Goal: Task Accomplishment & Management: Manage account settings

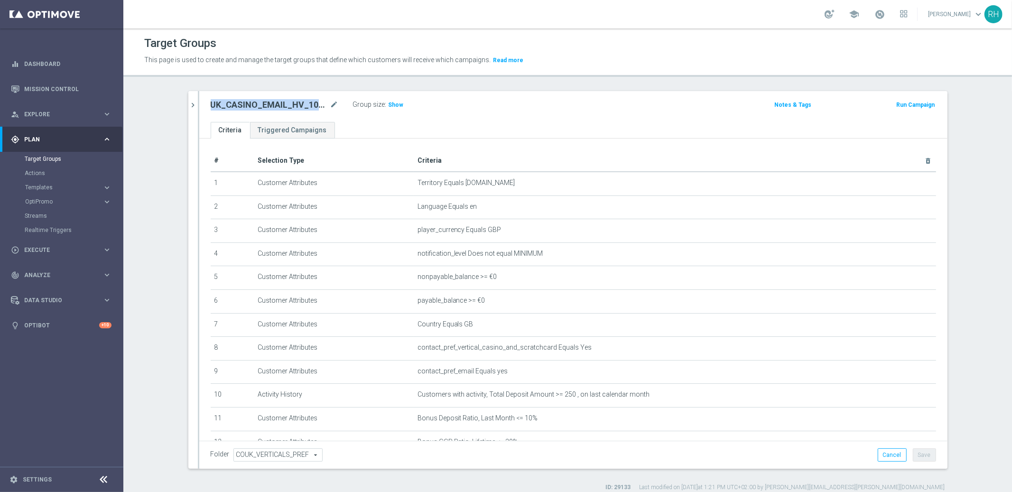
scroll to position [67, 0]
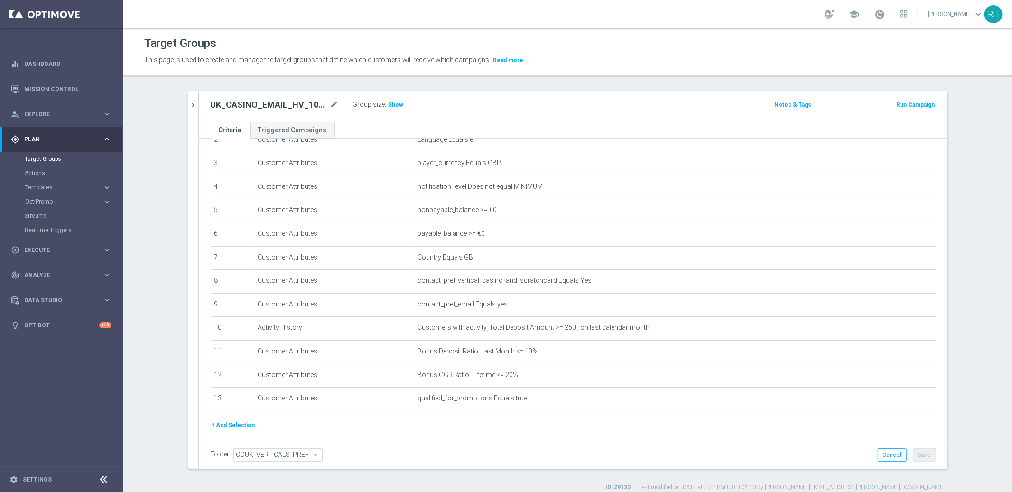
click at [482, 109] on div "UK_CASINO_EMAIL_HV_100_PCT_MONTHLY_MATCH mode_edit Group size : Show" at bounding box center [450, 104] width 493 height 13
click at [492, 103] on div "UK_CASINO_EMAIL_HV_100_PCT_MONTHLY_MATCH mode_edit Group size : Show" at bounding box center [450, 104] width 493 height 13
click at [457, 36] on div "Target Groups" at bounding box center [567, 43] width 847 height 19
click at [457, 64] on p "This page is used to create and manage the target groups that define which cust…" at bounding box center [460, 60] width 632 height 10
click at [457, 60] on span "This page is used to create and manage the target groups that define which cust…" at bounding box center [317, 60] width 347 height 8
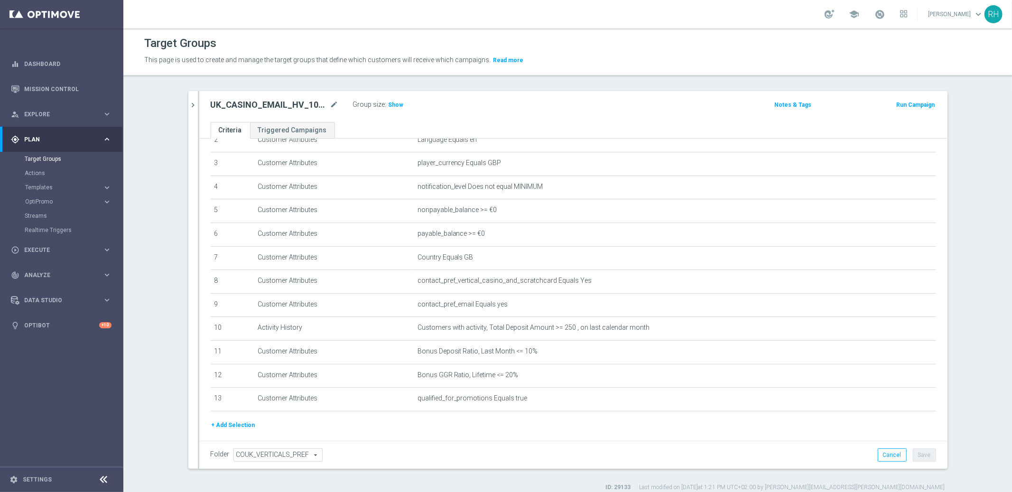
click at [563, 25] on div "school Ricky Hubbard keyboard_arrow_down RH" at bounding box center [567, 14] width 889 height 28
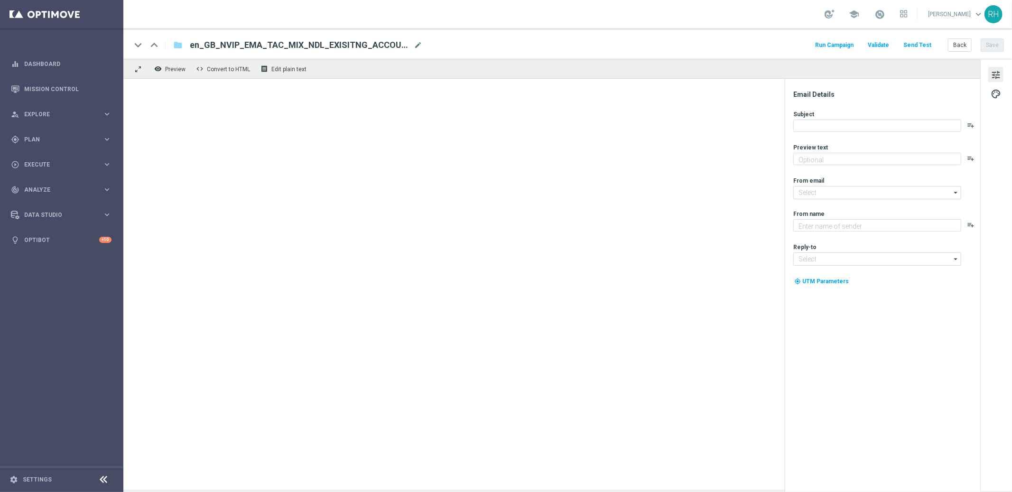
type textarea "Welcome back to your Lottoland account!"
type textarea "Lottoland"
type input "[EMAIL_ADDRESS][DOMAIN_NAME]"
type input "support@lottoland.co.uk"
type textarea "Your Lottoland account is open!"
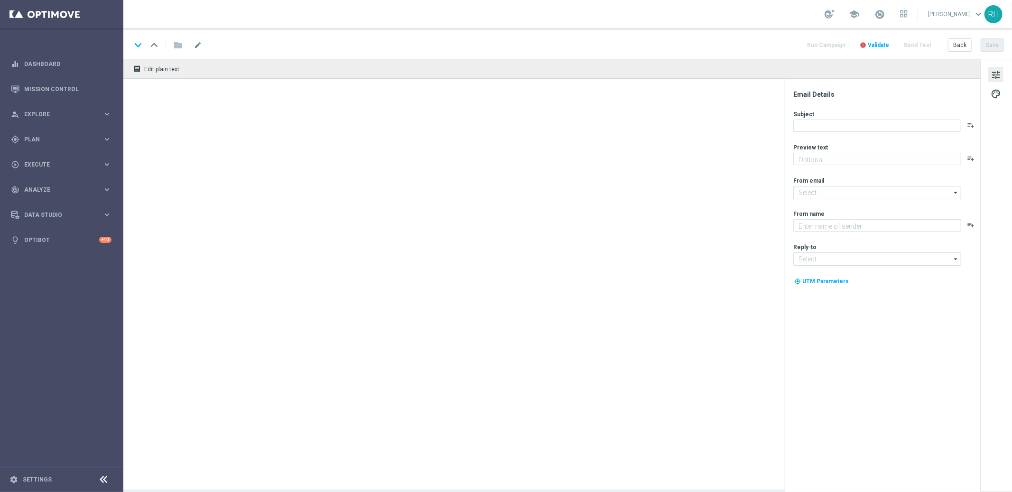
type textarea "Lottoland"
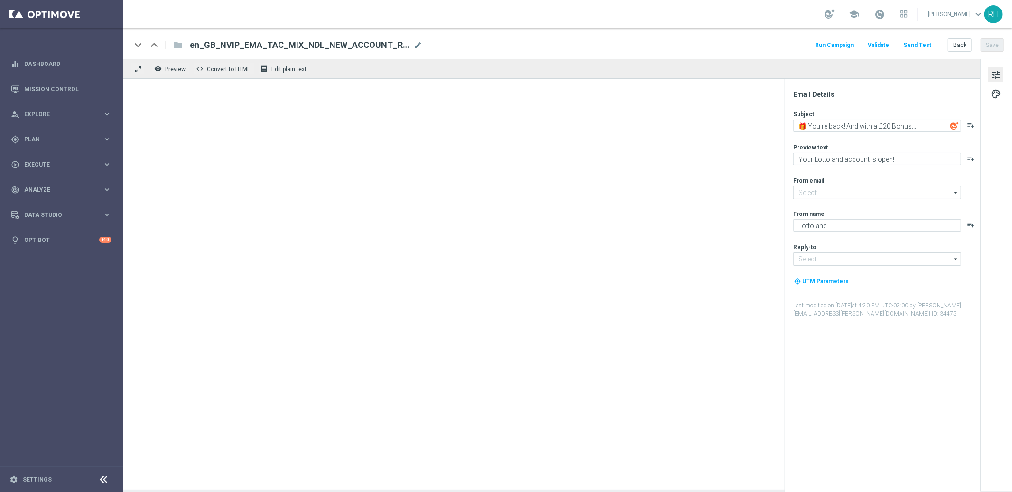
type input "mail@crm.lottoland.com"
type input "support@lottoland.co.uk"
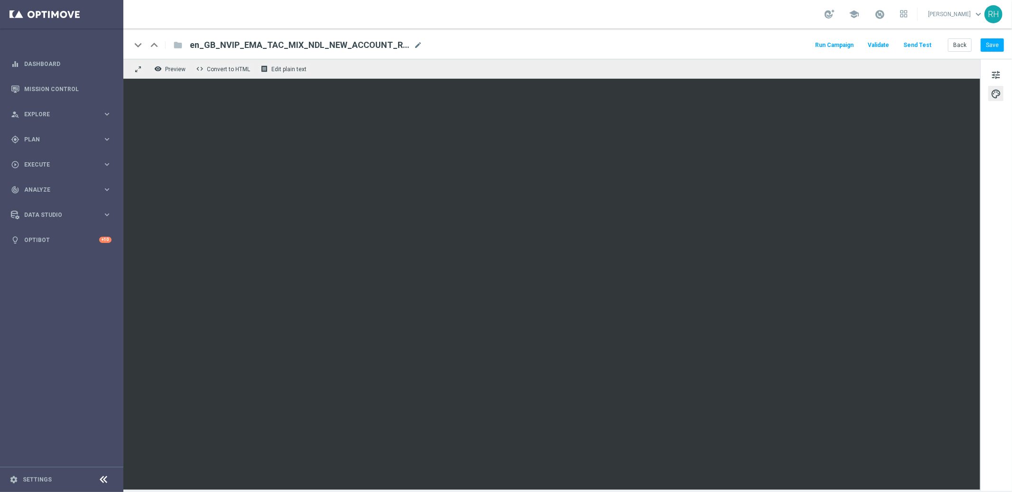
click at [643, 47] on div "keyboard_arrow_down keyboard_arrow_up folder en_GB_NVIP_EMA_TAC_MIX_NDL_NEW_ACC…" at bounding box center [567, 45] width 873 height 12
click at [1000, 72] on span "tune" at bounding box center [996, 75] width 10 height 12
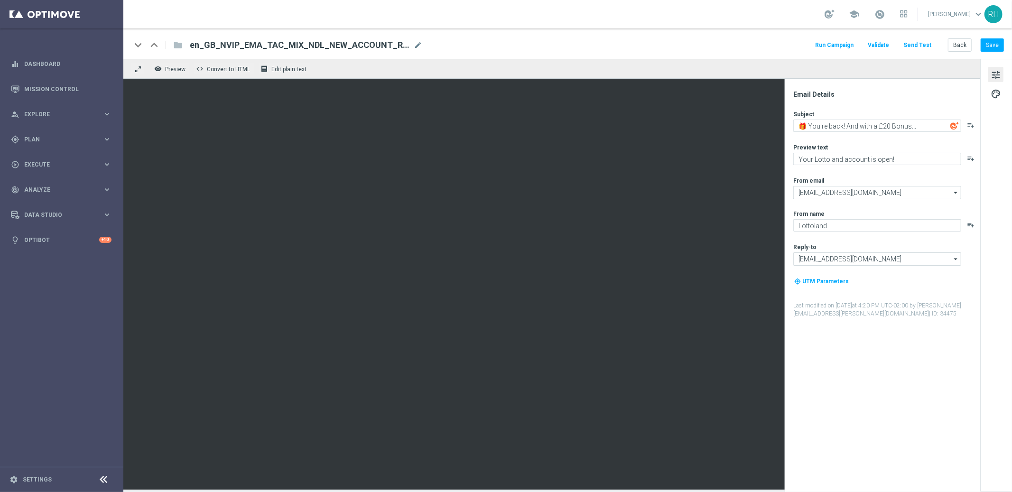
click at [925, 340] on div "Email Details Subject 🎁 You're back! And with a £20 Bonus... playlist_add Previ…" at bounding box center [885, 291] width 189 height 402
click at [925, 341] on div "Email Details Subject 🎁 You're back! And with a £20 Bonus... playlist_add Previ…" at bounding box center [885, 291] width 189 height 402
click at [994, 47] on button "Save" at bounding box center [992, 44] width 23 height 13
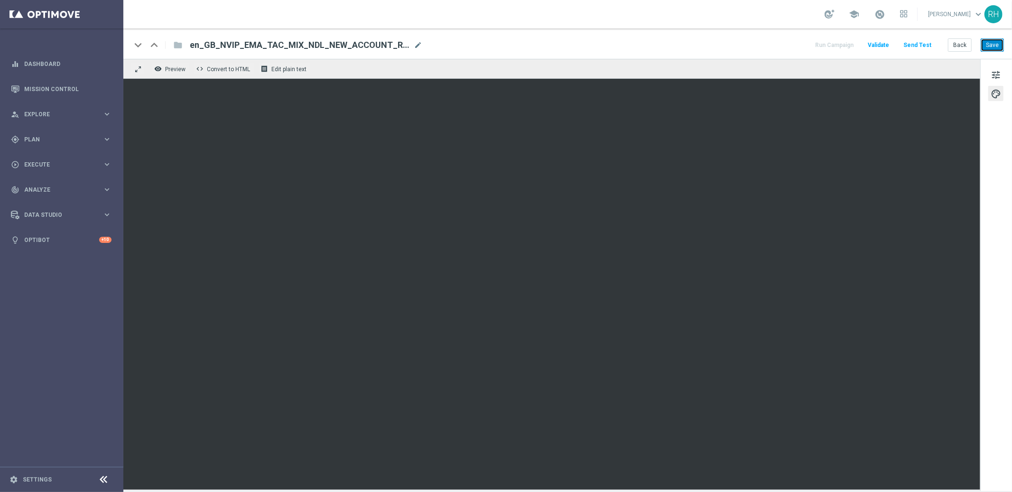
click at [990, 48] on button "Save" at bounding box center [992, 44] width 23 height 13
click at [1008, 47] on div "keyboard_arrow_down keyboard_arrow_up folder en_GB_NVIP_EMA_TAC_MIX_NDL_NEW_ACC…" at bounding box center [567, 43] width 889 height 30
click at [999, 44] on button "Save" at bounding box center [992, 44] width 23 height 13
click at [986, 39] on button "Save" at bounding box center [992, 44] width 23 height 13
click at [926, 44] on button "Send Test" at bounding box center [917, 45] width 31 height 13
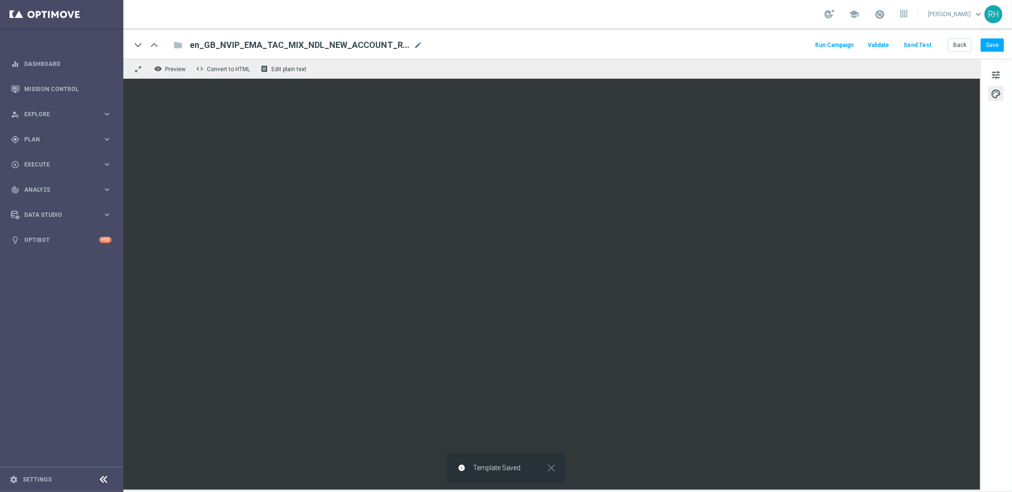
click at [920, 48] on button "Send Test" at bounding box center [917, 45] width 31 height 13
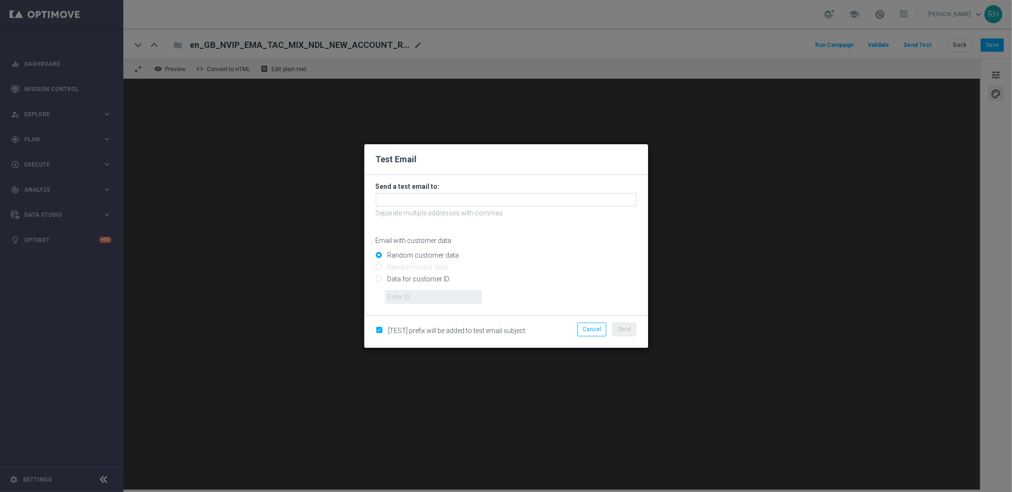
click at [377, 279] on input "Data for customer ID:" at bounding box center [506, 283] width 261 height 13
radio input "true"
click at [401, 297] on input "text" at bounding box center [433, 297] width 96 height 13
type input "9388689"
click at [420, 203] on input "text" at bounding box center [506, 199] width 261 height 13
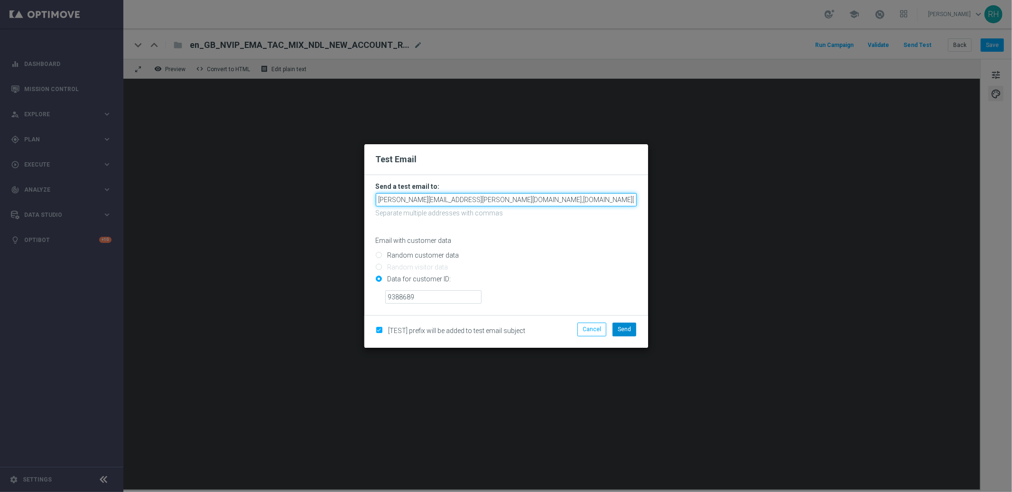
type input "ricky.hubbard@lottoland.com,nikola.misotova@lottoland.com,leslie.martinez@lotto…"
click at [619, 334] on button "Send" at bounding box center [625, 329] width 24 height 13
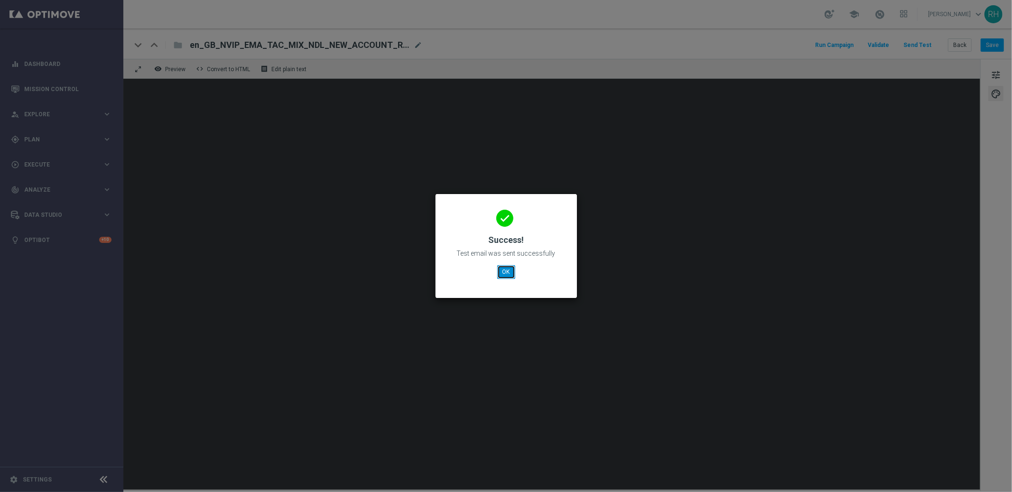
click at [512, 277] on button "OK" at bounding box center [506, 271] width 18 height 13
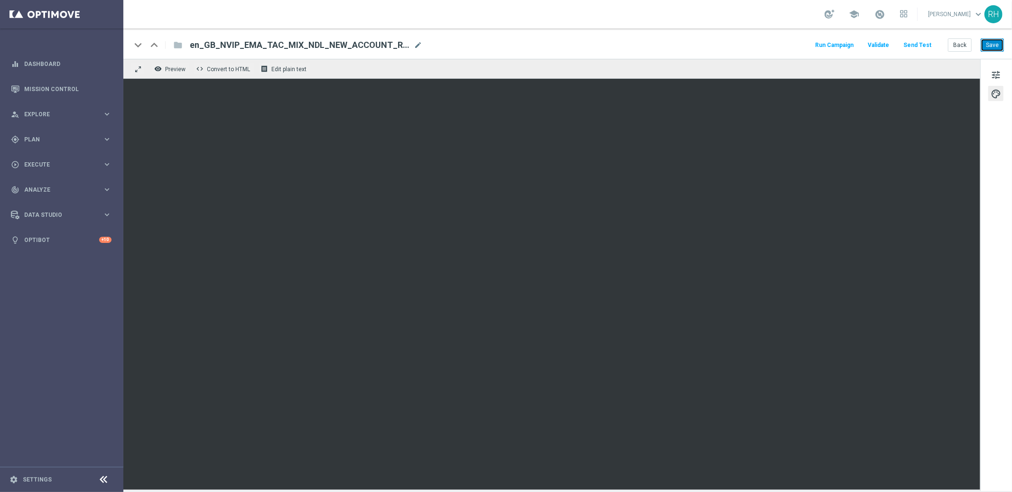
click at [986, 49] on button "Save" at bounding box center [992, 44] width 23 height 13
click at [989, 51] on button "Save" at bounding box center [992, 44] width 23 height 13
click at [994, 44] on button "Save" at bounding box center [992, 44] width 23 height 13
click at [775, 24] on div "school Ricky Hubbard keyboard_arrow_down RH" at bounding box center [567, 14] width 889 height 28
click at [987, 49] on button "Save" at bounding box center [992, 44] width 23 height 13
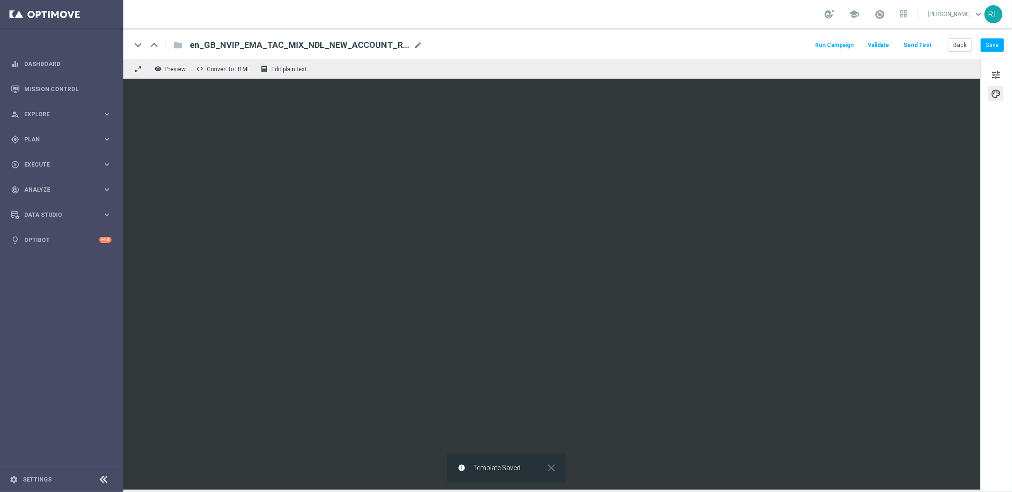
click at [851, 48] on button "Run Campaign" at bounding box center [834, 45] width 41 height 13
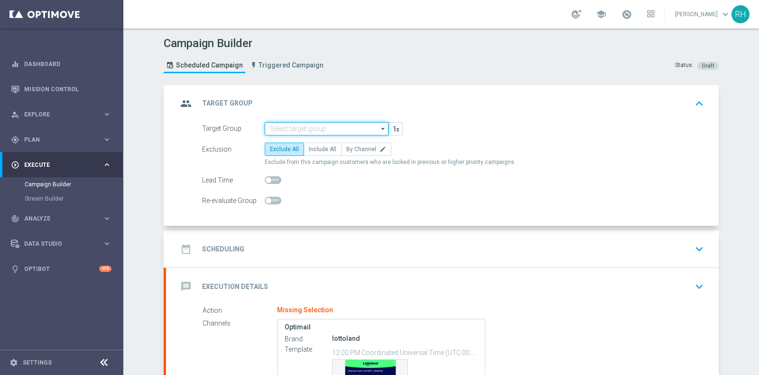
click at [312, 124] on input at bounding box center [327, 128] width 124 height 13
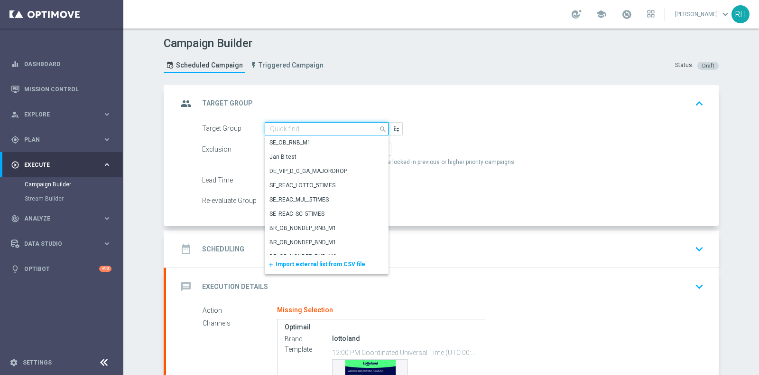
paste input "UK_EMAIL_NDL_ACCOUNT_OPEN_NEW_PLAYERS"
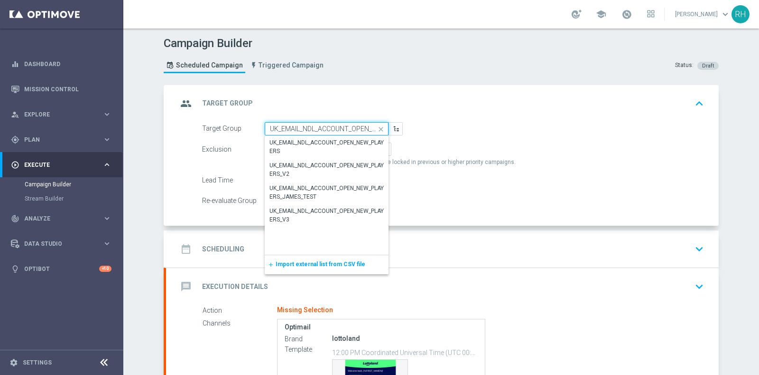
scroll to position [0, 37]
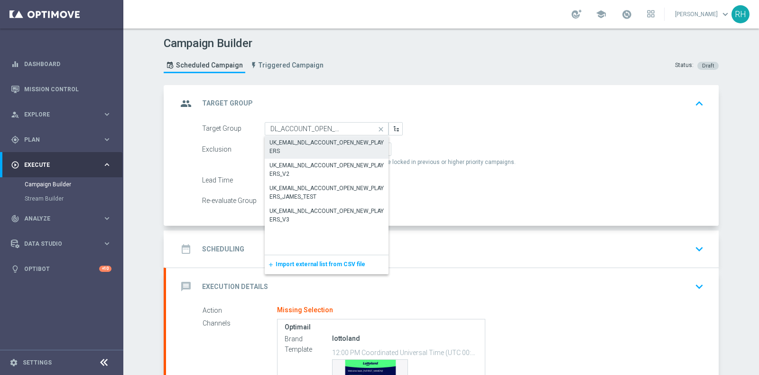
click at [318, 141] on div "UK_EMAIL_NDL_ACCOUNT_OPEN_NEW_PLAYERS" at bounding box center [327, 146] width 114 height 17
type input "UK_EMAIL_NDL_ACCOUNT_OPEN_NEW_PLAYERS"
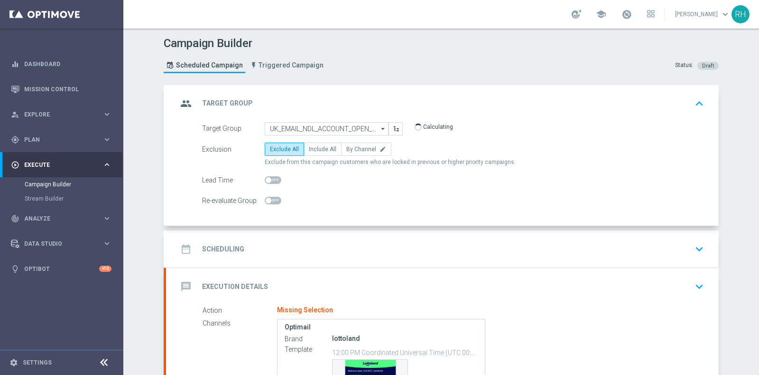
click at [318, 142] on label "Include All" at bounding box center [323, 148] width 38 height 13
click at [315, 148] on input "Include All" at bounding box center [312, 151] width 6 height 6
radio input "true"
click at [334, 244] on div "date_range Scheduling keyboard_arrow_down" at bounding box center [443, 249] width 530 height 18
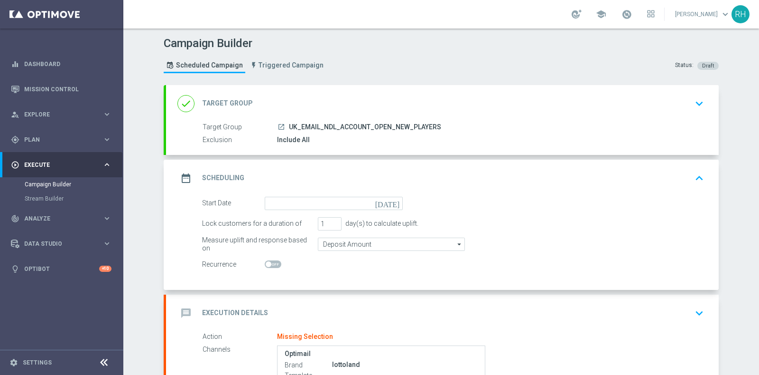
click at [279, 124] on icon "launch" at bounding box center [282, 127] width 8 height 8
click at [393, 202] on icon "today" at bounding box center [389, 202] width 28 height 10
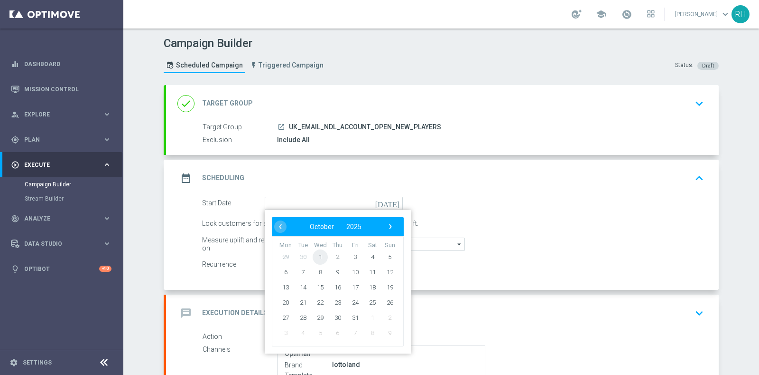
click at [318, 256] on span "1" at bounding box center [320, 256] width 15 height 15
type input "01 Oct 2025"
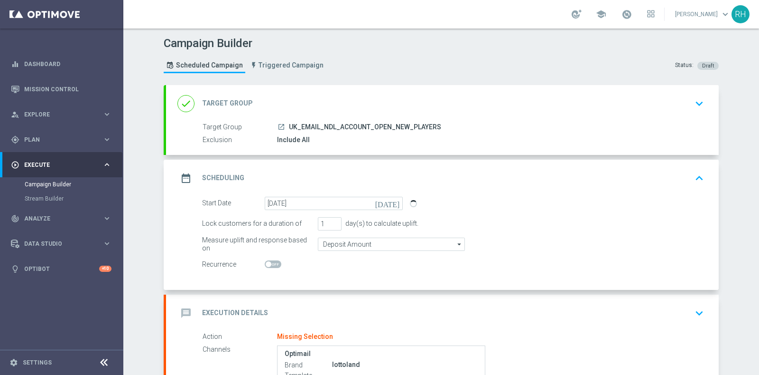
click at [633, 172] on div "date_range Scheduling keyboard_arrow_up" at bounding box center [443, 178] width 530 height 18
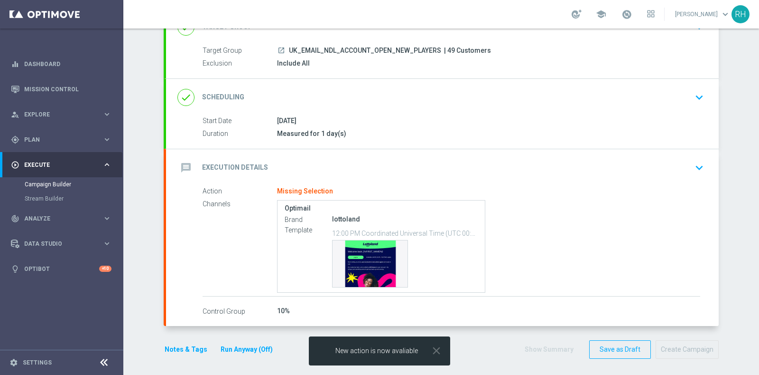
click at [701, 92] on icon "keyboard_arrow_down" at bounding box center [700, 97] width 14 height 14
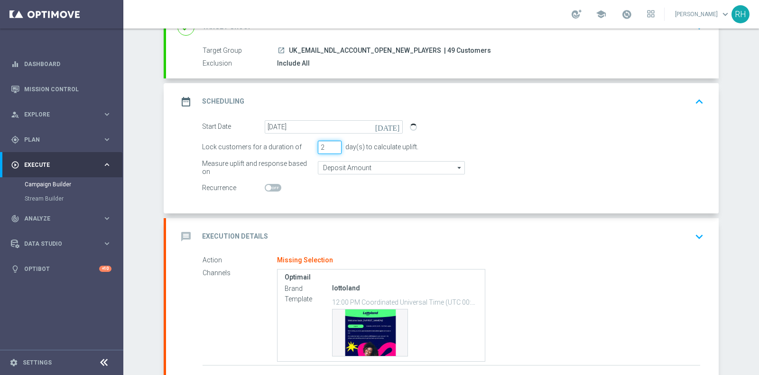
click at [331, 144] on input "2" at bounding box center [330, 147] width 24 height 13
click at [331, 144] on input "3" at bounding box center [330, 147] width 24 height 13
type input "4"
click at [331, 144] on input "4" at bounding box center [330, 147] width 24 height 13
click at [522, 146] on div "Lock customers for a duration of 4 day(s) to calculate uplift." at bounding box center [453, 147] width 516 height 13
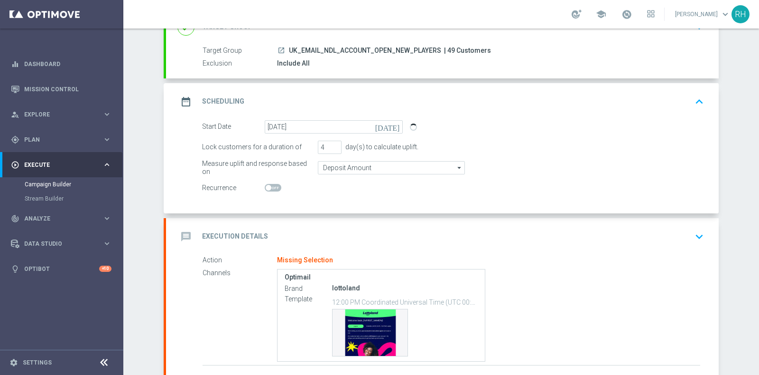
click at [678, 102] on div "date_range Scheduling keyboard_arrow_up" at bounding box center [443, 102] width 530 height 18
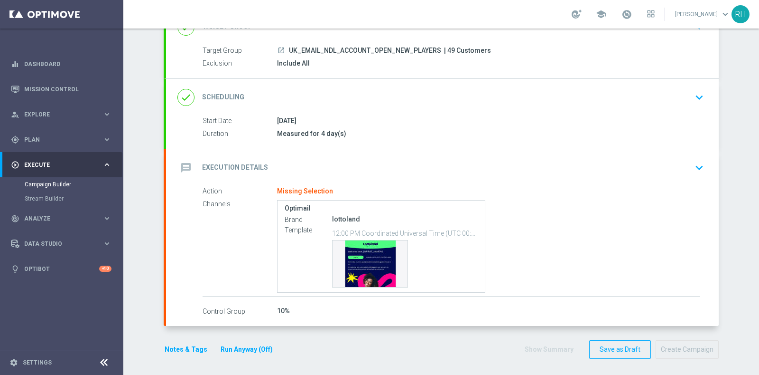
click at [670, 175] on div "message Execution Details keyboard_arrow_down" at bounding box center [442, 167] width 553 height 37
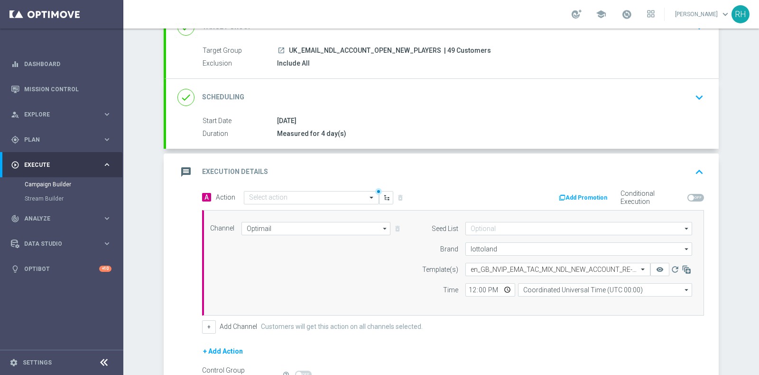
click at [613, 169] on div "message Execution Details keyboard_arrow_up" at bounding box center [443, 172] width 530 height 18
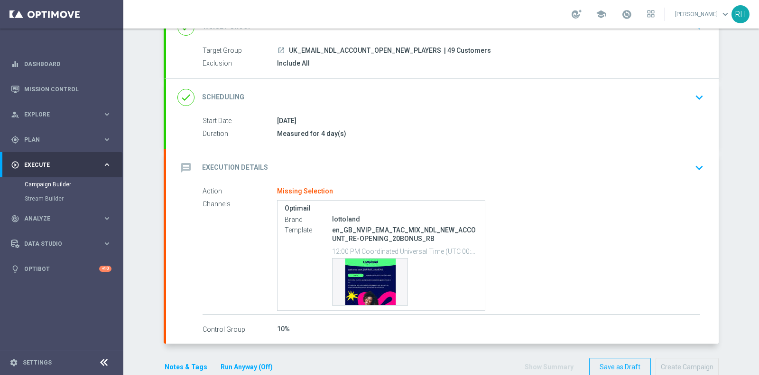
click at [378, 235] on p "en_GB_NVIP_EMA_TAC_MIX_NDL_NEW_ACCOUNT_RE-OPENING_20BONUS_RB" at bounding box center [405, 233] width 146 height 17
copy div "en_GB_NVIP_EMA_TAC_MIX_NDL_NEW_ACCOUNT_RE-OPENING_20BONUS_RB"
click at [534, 162] on div "message Execution Details keyboard_arrow_down" at bounding box center [443, 168] width 530 height 18
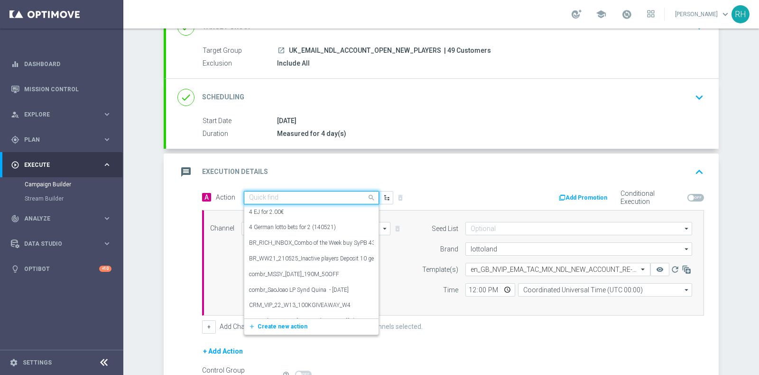
click at [339, 194] on input "text" at bounding box center [302, 198] width 106 height 8
paste input "en_GB_NVIP_EMA_TAC_MIX_NDL_NEW_ACCOUNT_RE-OPENING_20BONUS_RB"
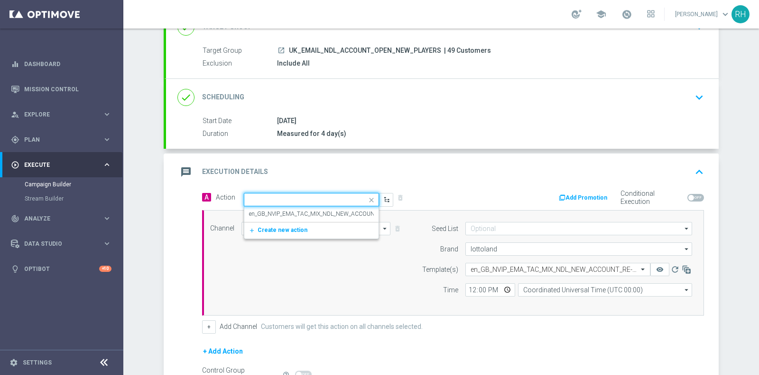
type input "en_GB_NVIP_EMA_TAC_MIX_NDL_NEW_ACCOUNT_RE-OPENING_20BONUS_RB"
click at [335, 210] on label "en_GB_NVIP_EMA_TAC_MIX_NDL_NEW_ACCOUNT_RE-OPENING_20BONUS_RB" at bounding box center [351, 214] width 204 height 8
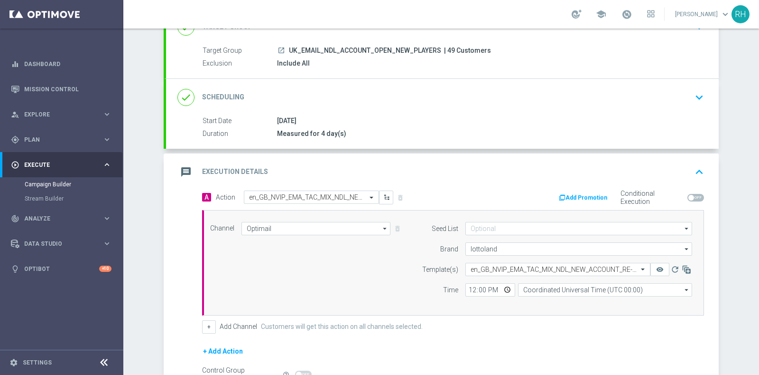
scroll to position [0, 0]
click at [683, 169] on div "message Execution Details keyboard_arrow_up" at bounding box center [443, 172] width 530 height 18
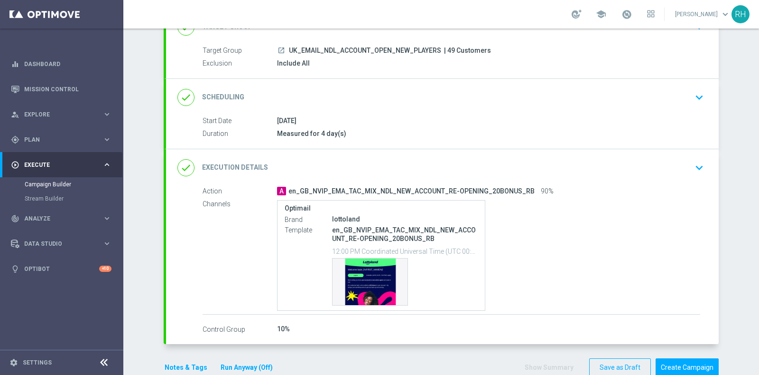
click at [668, 161] on div "done Execution Details keyboard_arrow_down" at bounding box center [443, 168] width 530 height 18
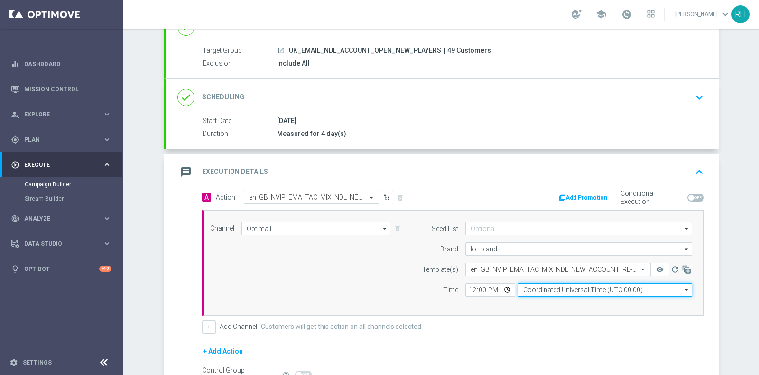
click at [572, 283] on input "Coordinated Universal Time (UTC 00:00)" at bounding box center [605, 289] width 174 height 13
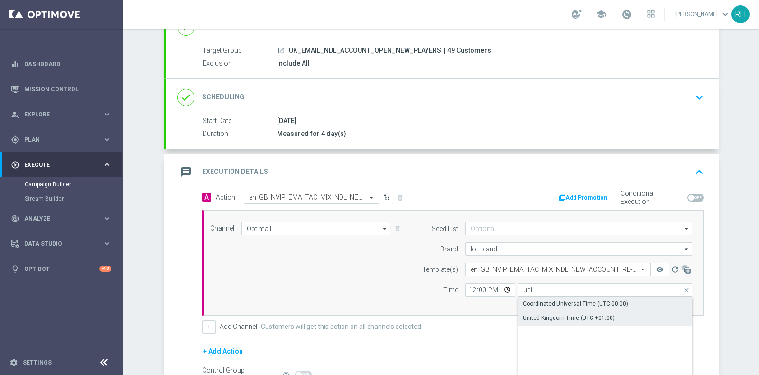
click at [568, 315] on div "United Kingdom Time (UTC +01:00)" at bounding box center [569, 317] width 92 height 9
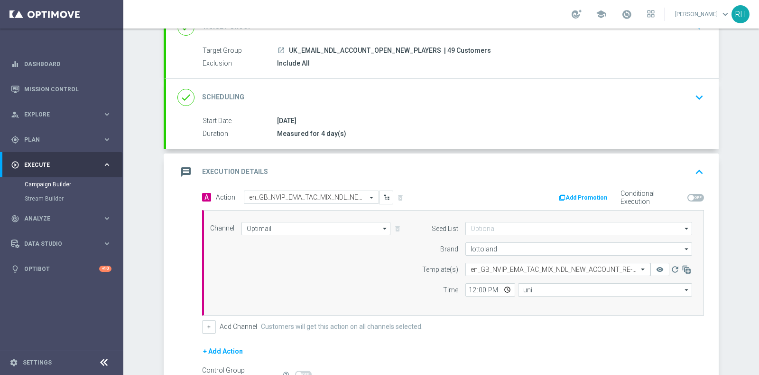
type input "United Kingdom Time (UTC +01:00)"
click at [468, 287] on input "12:00" at bounding box center [491, 289] width 50 height 13
type input "18:30"
click at [469, 306] on div "Channel Optimail Optimail arrow_drop_down Show Selected 1 of 26 Silverpop" at bounding box center [453, 262] width 502 height 105
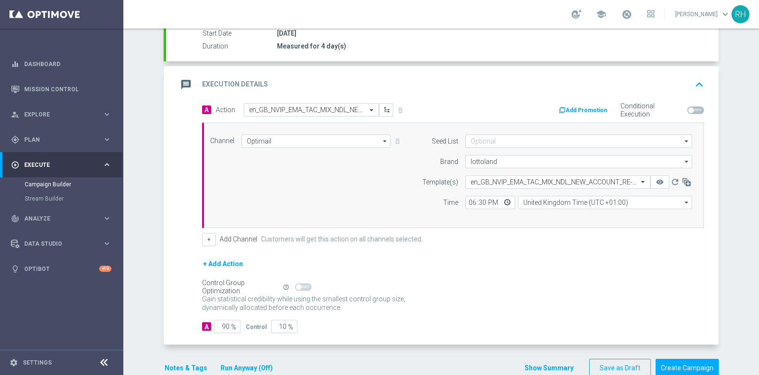
scroll to position [172, 0]
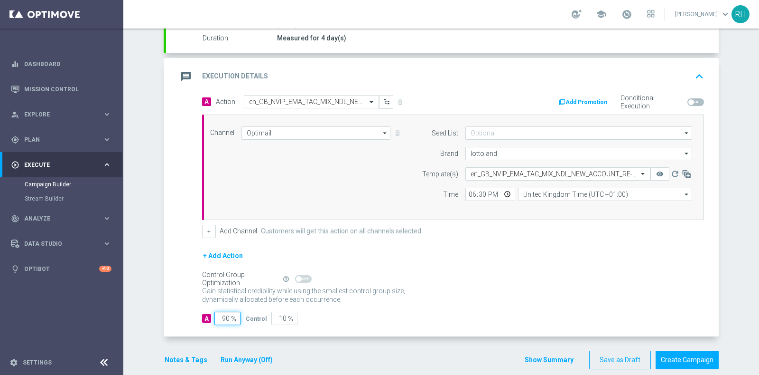
click at [221, 317] on input "90" at bounding box center [228, 317] width 26 height 13
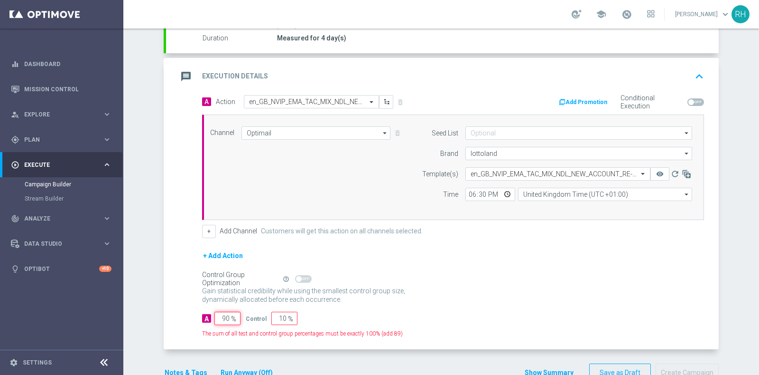
type input "1"
type input "99"
type input "10"
type input "90"
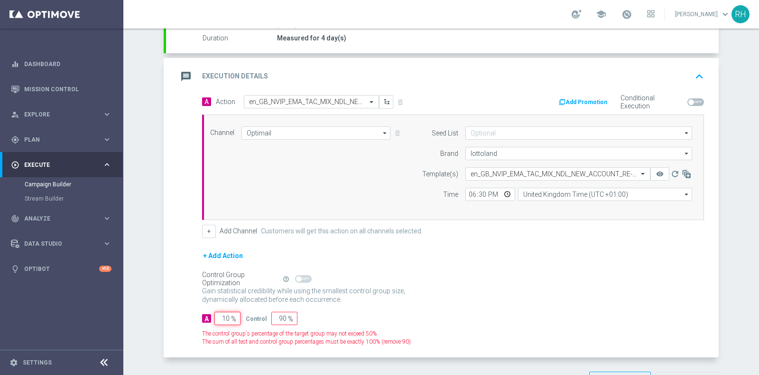
type input "100"
type input "0"
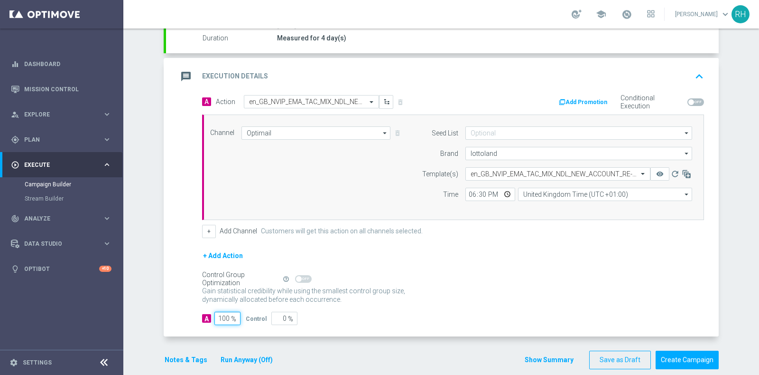
type input "100"
click at [502, 266] on div "+ Add Action" at bounding box center [453, 262] width 502 height 24
click at [189, 356] on button "Notes & Tags" at bounding box center [186, 360] width 45 height 12
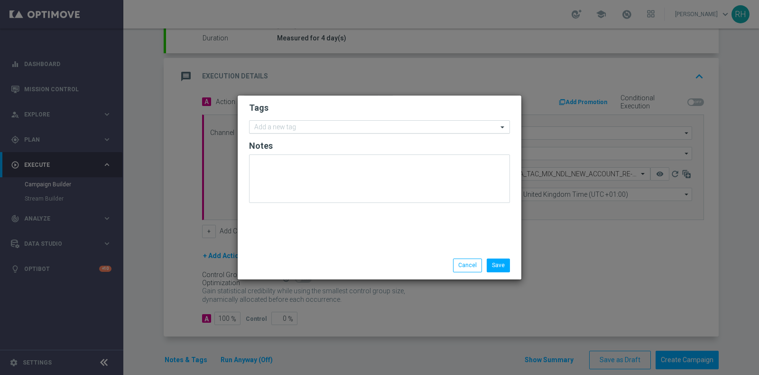
click at [347, 122] on div "Add a new tag" at bounding box center [374, 127] width 248 height 12
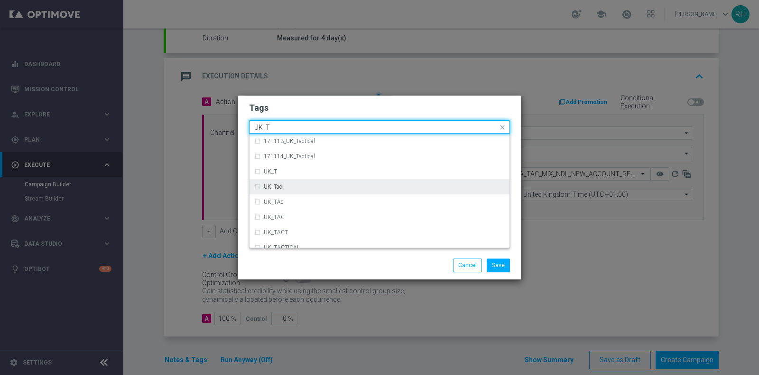
scroll to position [8, 0]
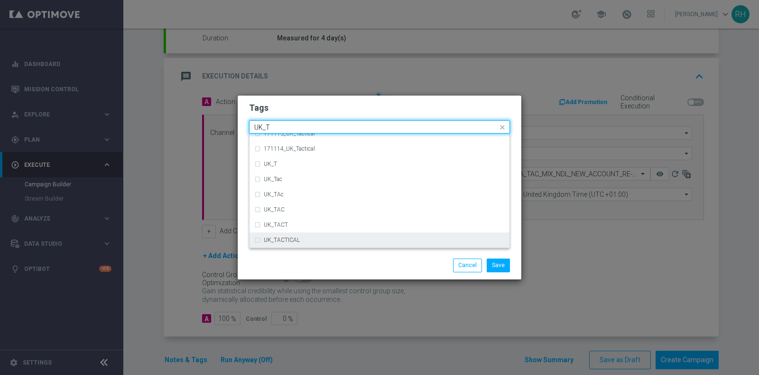
click at [306, 243] on div "UK_TACTICAL" at bounding box center [384, 240] width 241 height 6
type input "UK_T"
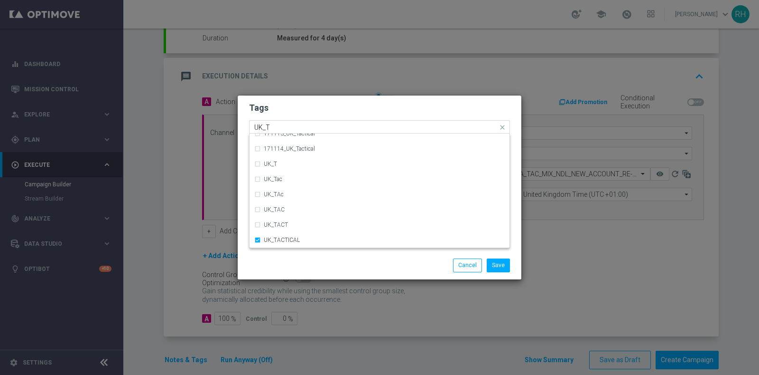
click at [318, 263] on div "Save Cancel" at bounding box center [379, 264] width 275 height 13
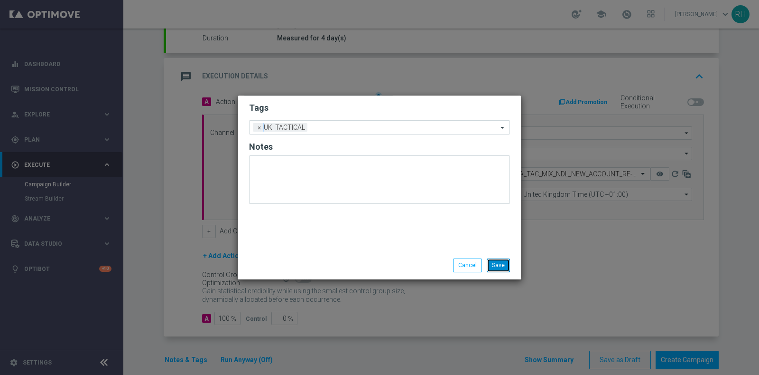
click at [503, 266] on button "Save" at bounding box center [498, 264] width 23 height 13
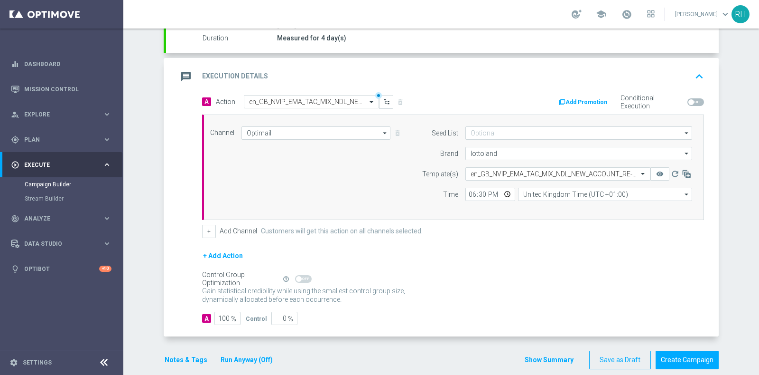
click at [192, 354] on button "Notes & Tags" at bounding box center [186, 360] width 45 height 12
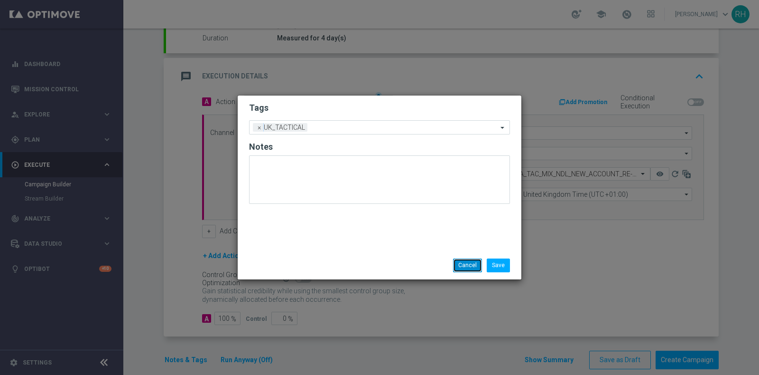
click at [472, 267] on button "Cancel" at bounding box center [467, 264] width 29 height 13
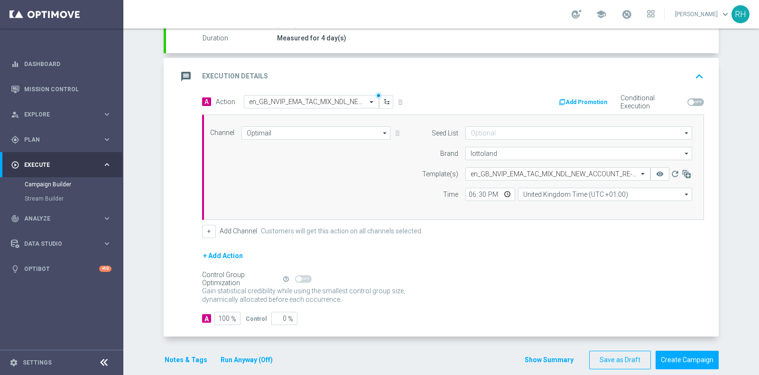
click at [615, 292] on div "Gain statistical credibility while using the smallest control group size, dynam…" at bounding box center [453, 295] width 502 height 23
click at [687, 74] on div "message Execution Details keyboard_arrow_up" at bounding box center [443, 76] width 530 height 18
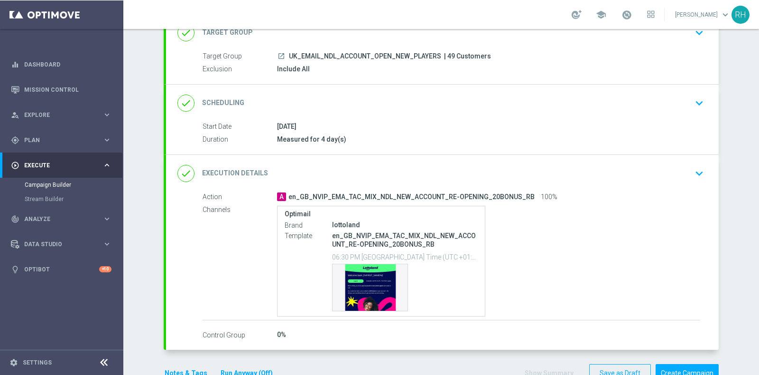
scroll to position [97, 0]
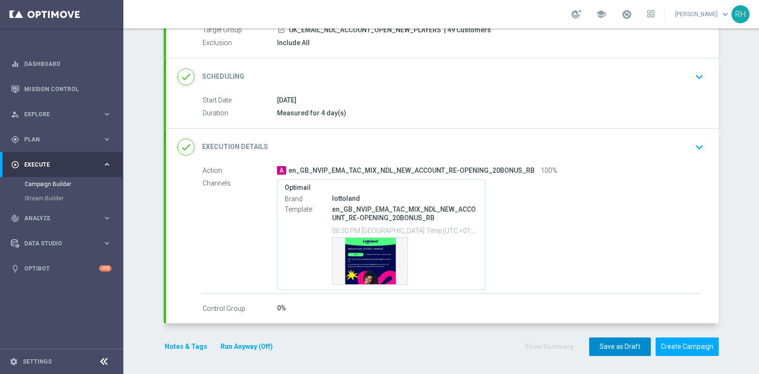
drag, startPoint x: 449, startPoint y: 332, endPoint x: 595, endPoint y: 347, distance: 146.9
click at [452, 332] on form "done Target Group keyboard_arrow_down Target Group launch UK_EMAIL_NDL_ACCOUNT_…" at bounding box center [441, 172] width 555 height 368
click at [168, 350] on button "Notes & Tags" at bounding box center [186, 347] width 45 height 12
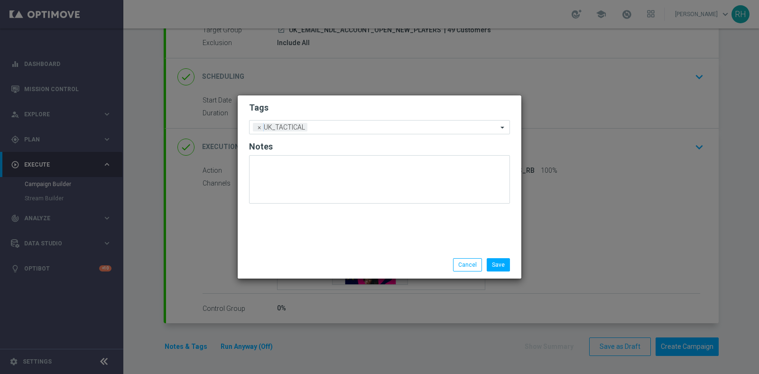
click at [438, 251] on div "Save Cancel" at bounding box center [380, 265] width 284 height 28
click at [468, 262] on button "Cancel" at bounding box center [467, 264] width 29 height 13
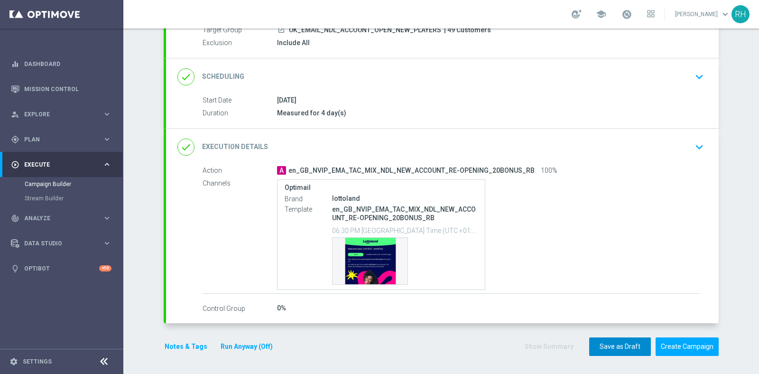
click at [596, 343] on button "Save as Draft" at bounding box center [621, 346] width 62 height 19
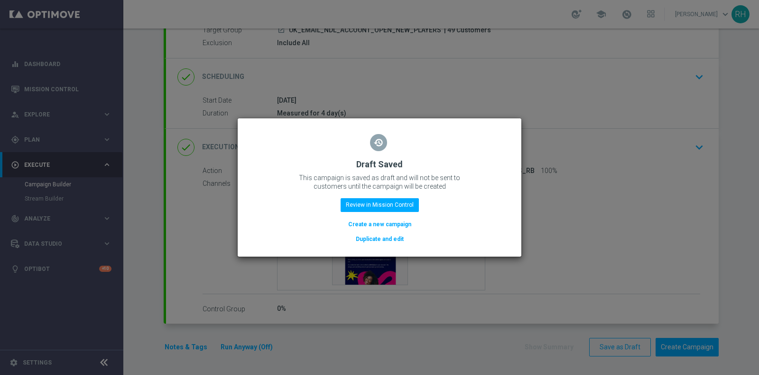
scroll to position [94, 0]
click at [389, 224] on button "Create a new campaign" at bounding box center [379, 224] width 65 height 10
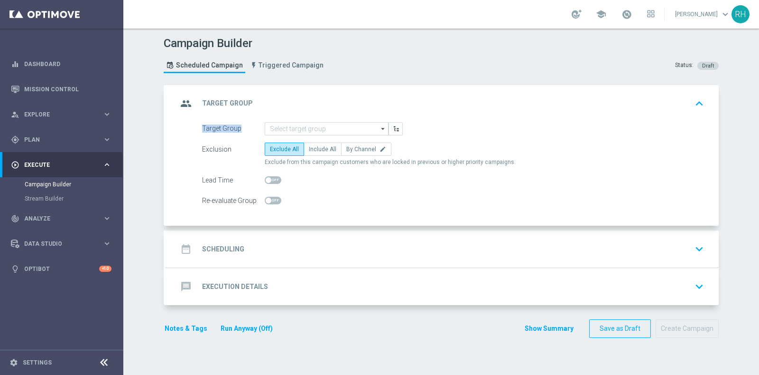
click at [333, 121] on div "group Target Group keyboard_arrow_up Target Group arrow_drop_down Show Selected…" at bounding box center [442, 155] width 553 height 141
click at [333, 123] on input at bounding box center [327, 128] width 124 height 13
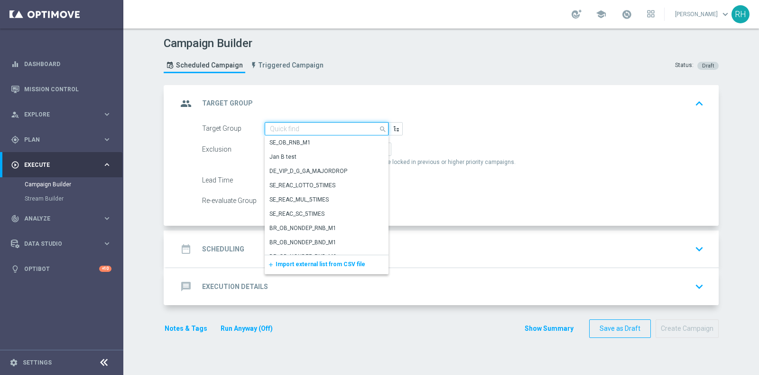
paste input "UK_EMAIL_NDL_ACCOUNT_OPEN_EXISTING_PLAYERS"
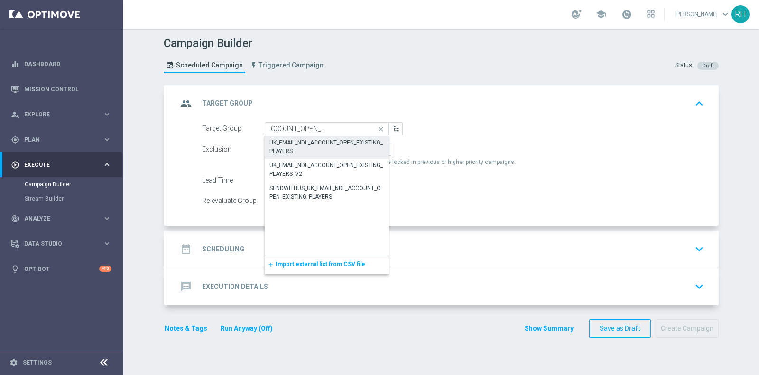
click at [329, 142] on div "UK_EMAIL_NDL_ACCOUNT_OPEN_EXISTING_PLAYERS" at bounding box center [327, 146] width 114 height 17
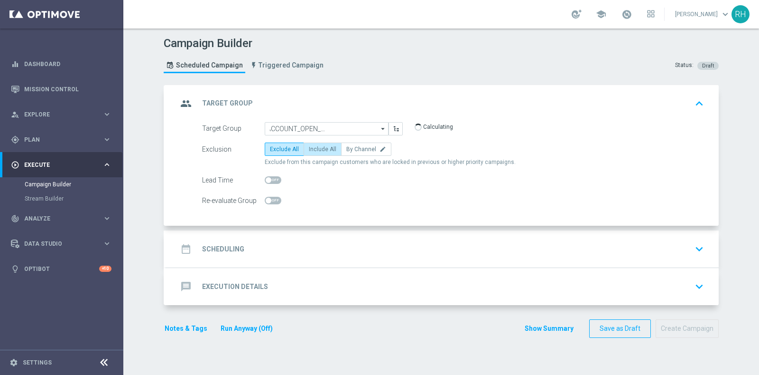
type input "UK_EMAIL_NDL_ACCOUNT_OPEN_EXISTING_PLAYERS"
click at [313, 151] on span "Include All" at bounding box center [323, 149] width 28 height 7
click at [313, 151] on input "Include All" at bounding box center [312, 151] width 6 height 6
radio input "true"
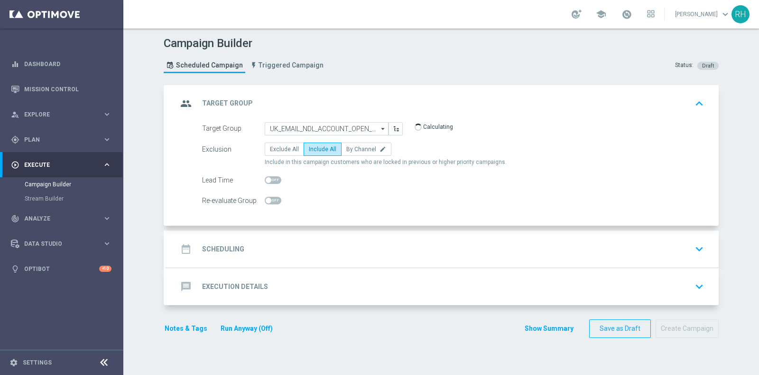
click at [329, 241] on div "date_range Scheduling keyboard_arrow_down" at bounding box center [443, 249] width 530 height 18
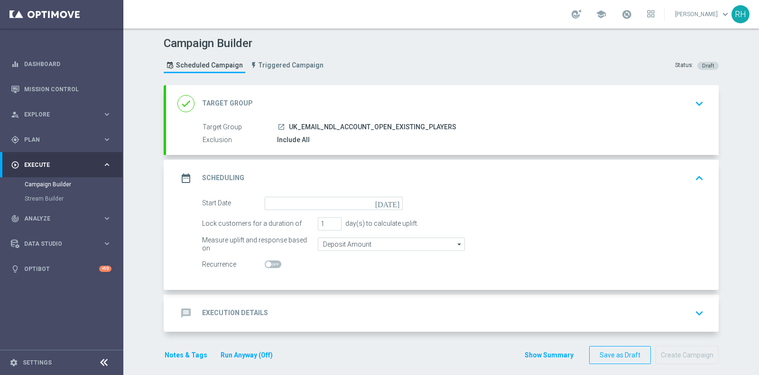
click at [393, 204] on icon "today" at bounding box center [389, 202] width 28 height 10
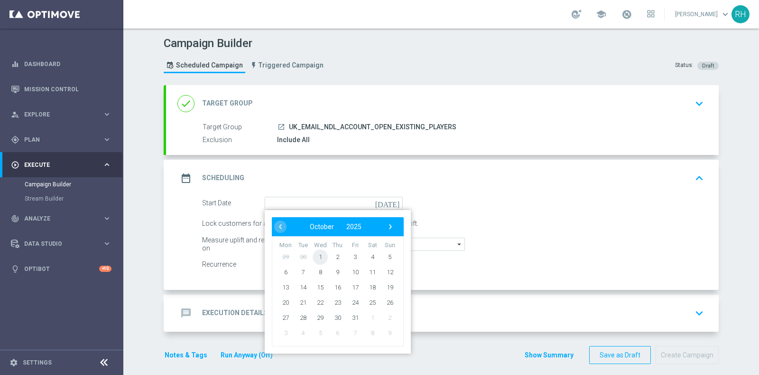
click at [315, 252] on span "1" at bounding box center [320, 256] width 15 height 15
type input "01 Oct 2025"
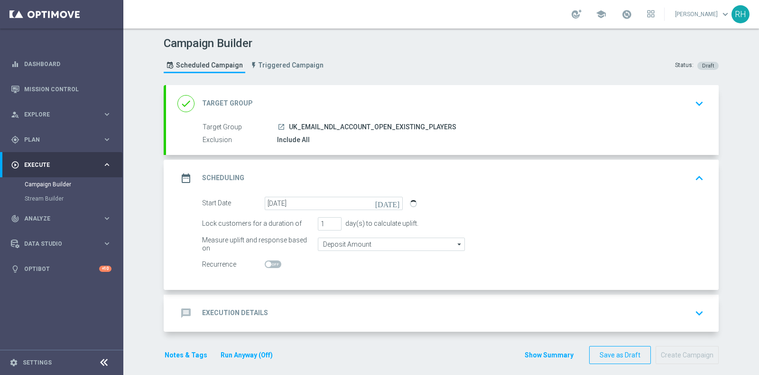
click at [347, 321] on div "message Execution Details keyboard_arrow_down" at bounding box center [442, 312] width 553 height 37
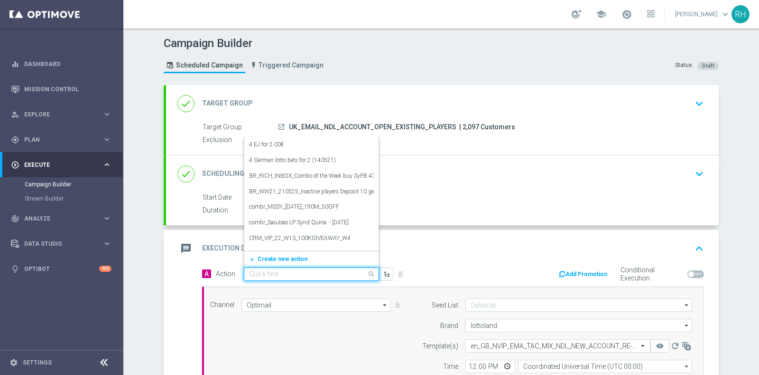
click at [339, 272] on input "text" at bounding box center [302, 274] width 106 height 8
paste input "en_GB_NVIP_EMA_TAC_MIX_NDL_EXISITNG_ACCOUNT_RE-OPENING_INFO_RB"
type input "en_GB_NVIP_EMA_TAC_MIX_NDL_EXISITNG_ACCOUNT_RE-OPENING_INFO_RB"
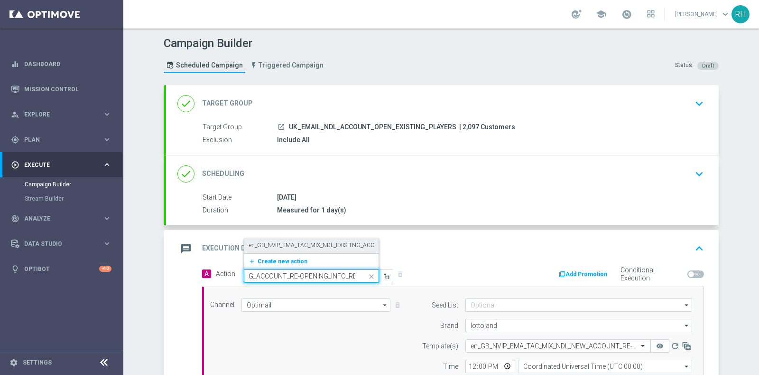
click at [329, 247] on label "en_GB_NVIP_EMA_TAC_MIX_NDL_EXISITNG_ACCOUNT_RE-OPENING_INFO_RB" at bounding box center [350, 245] width 203 height 8
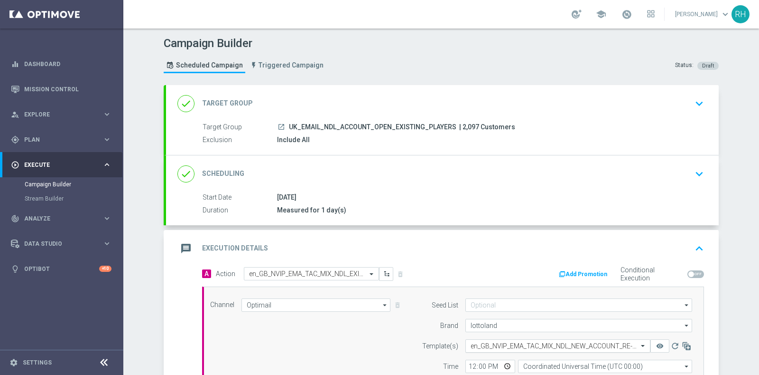
scroll to position [124, 0]
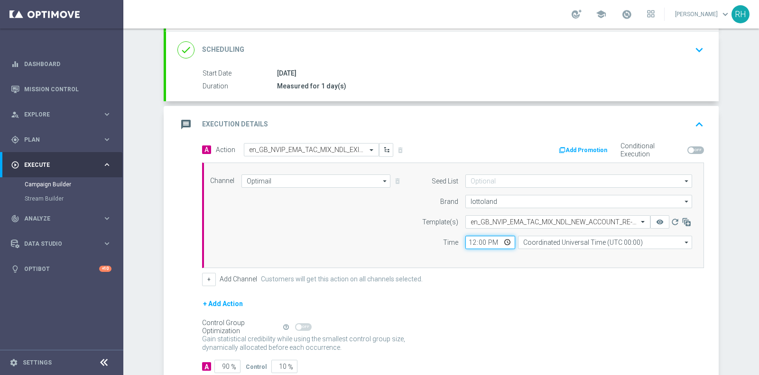
click at [468, 240] on input "12:00" at bounding box center [491, 241] width 50 height 13
type input "18:00"
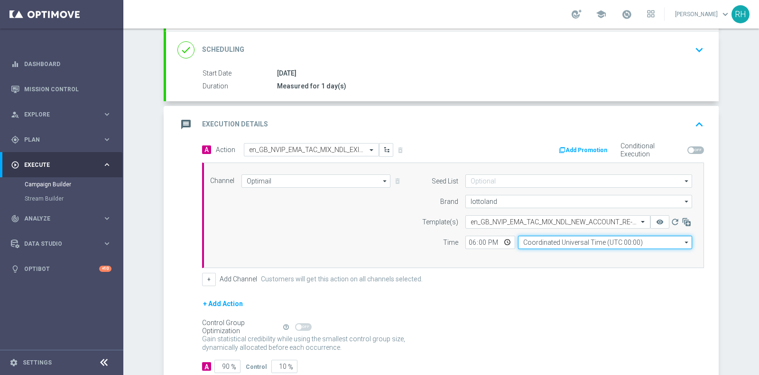
click at [528, 243] on input "Coordinated Universal Time (UTC 00:00)" at bounding box center [605, 241] width 174 height 13
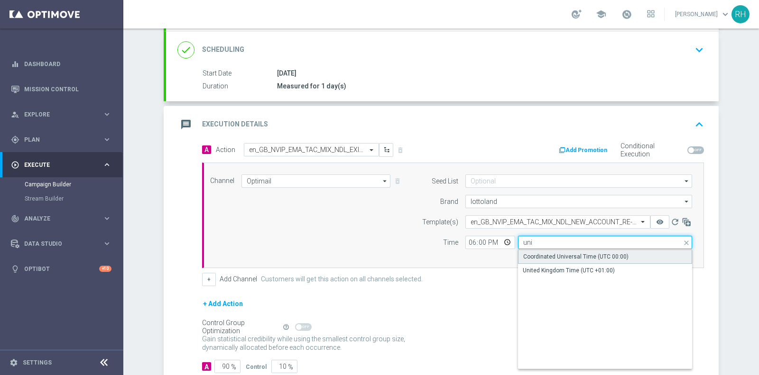
type input "Coordinated Universal Time (UTC 00:00)"
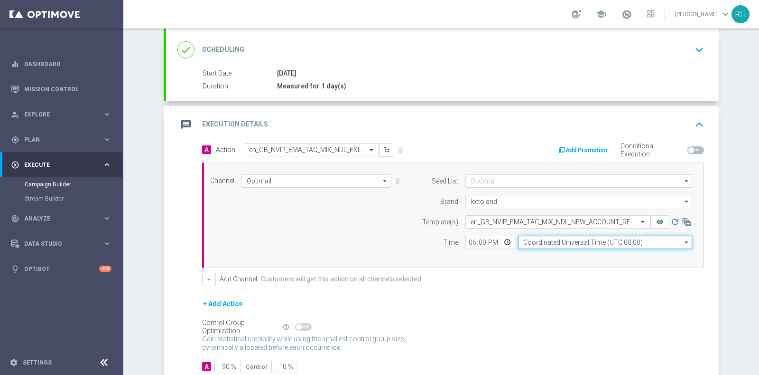
click at [544, 242] on input "Coordinated Universal Time (UTC 00:00)" at bounding box center [605, 241] width 174 height 13
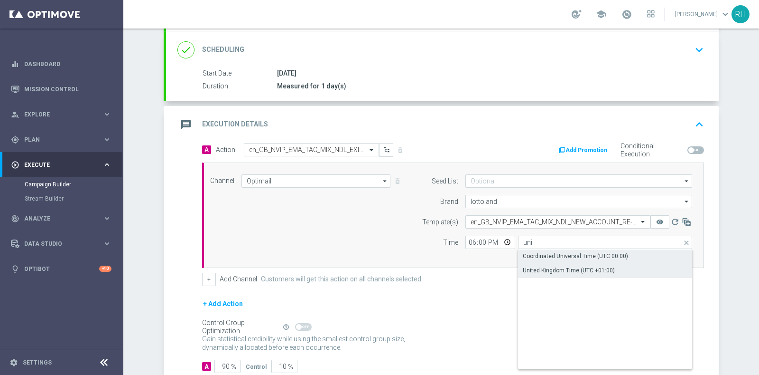
click at [544, 266] on div "United Kingdom Time (UTC +01:00)" at bounding box center [569, 270] width 92 height 9
type input "United Kingdom Time (UTC +01:00)"
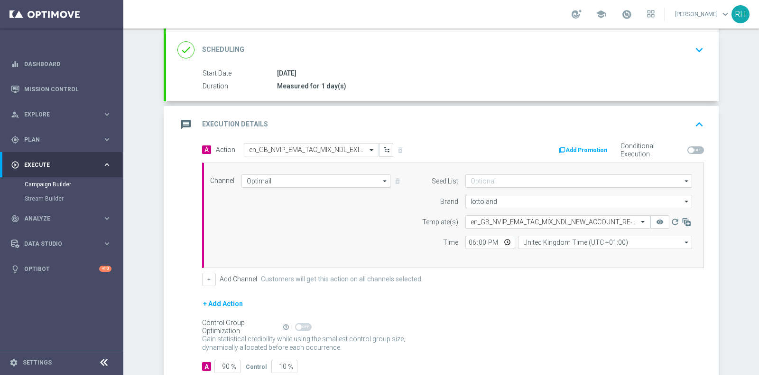
click at [544, 265] on div "A Action Select action en_GB_NVIP_EMA_TAC_MIX_NDL_EXISITNG_ACCOUNT_RE-OPENING_I…" at bounding box center [453, 214] width 516 height 143
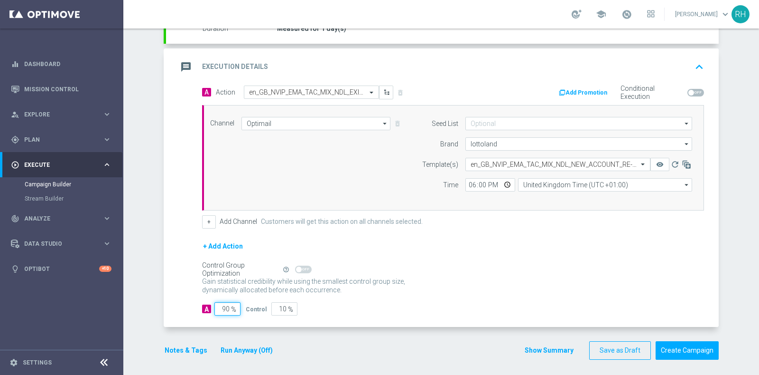
click at [223, 303] on input "90" at bounding box center [228, 308] width 26 height 13
type input "1"
type input "99"
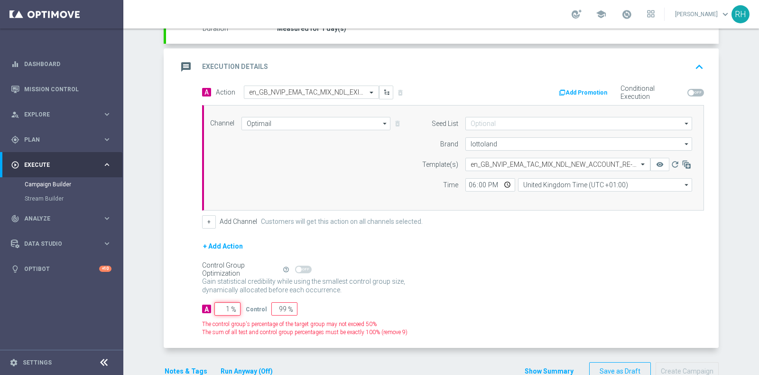
type input "10"
type input "90"
type input "100"
type input "0"
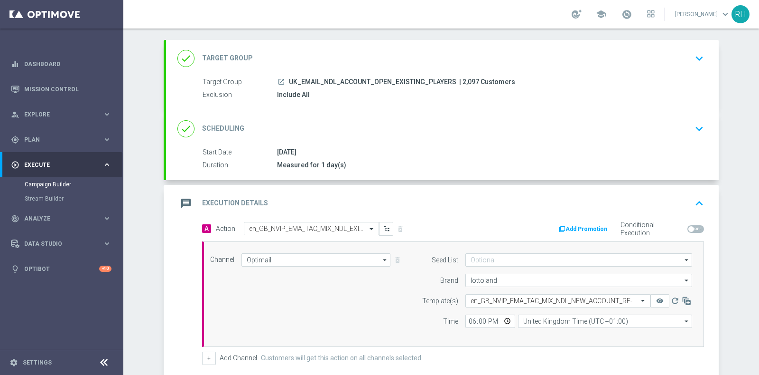
scroll to position [22, 0]
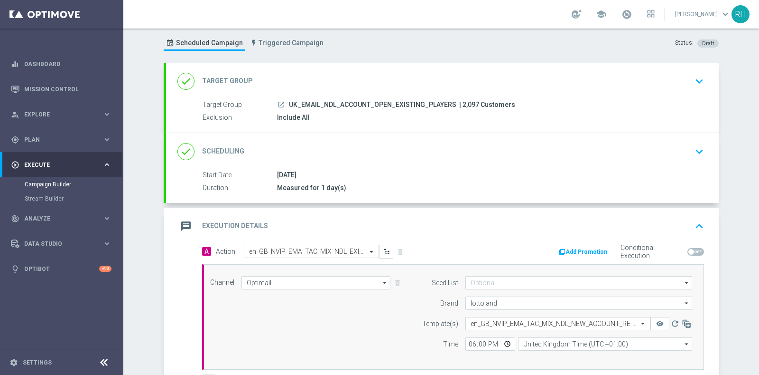
type input "100"
click at [465, 104] on span "| 2,097 Customers" at bounding box center [487, 105] width 56 height 9
copy span "2,097"
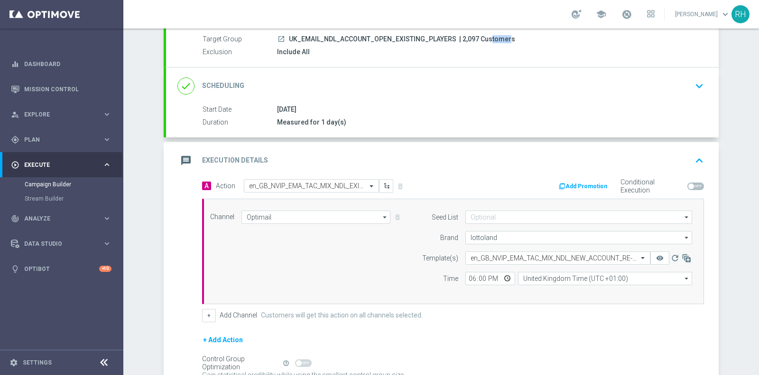
scroll to position [181, 0]
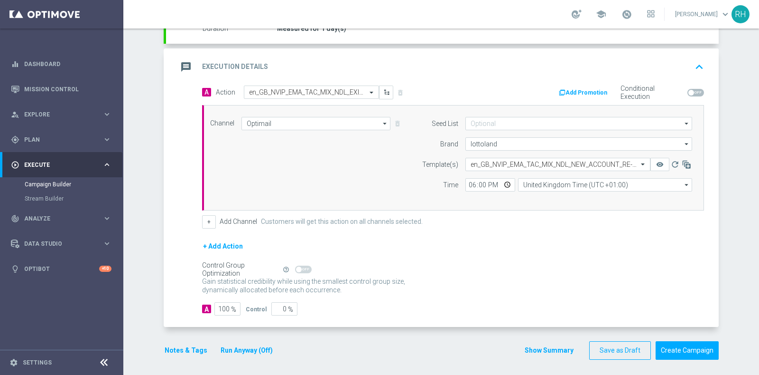
click at [188, 346] on button "Notes & Tags" at bounding box center [186, 350] width 45 height 12
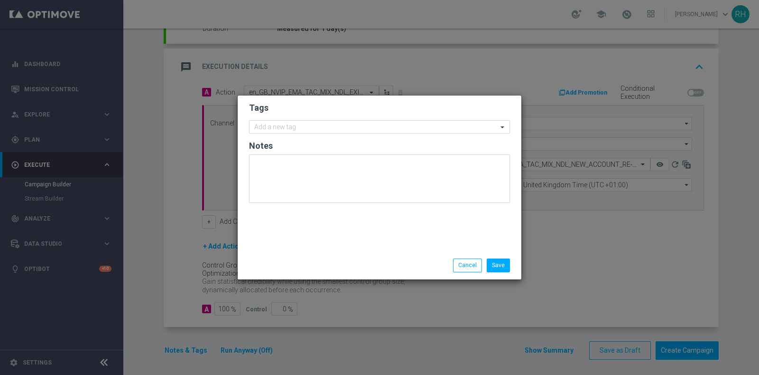
click at [284, 120] on form "Tags Add a new tag Notes" at bounding box center [379, 155] width 261 height 110
click at [284, 125] on input "text" at bounding box center [376, 127] width 244 height 8
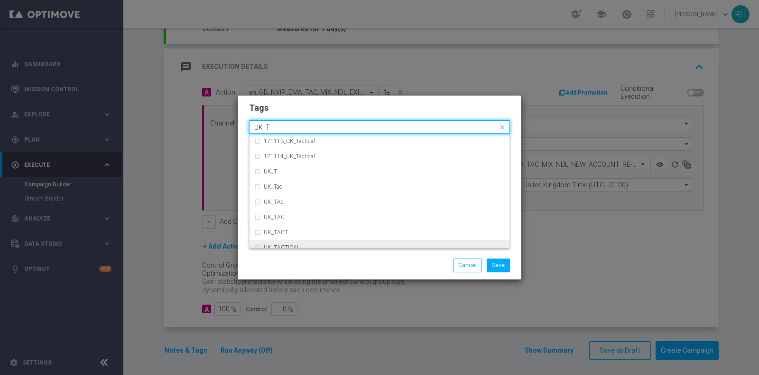
click at [299, 245] on div "UK_TACTICAL" at bounding box center [384, 247] width 241 height 6
type input "UK_T"
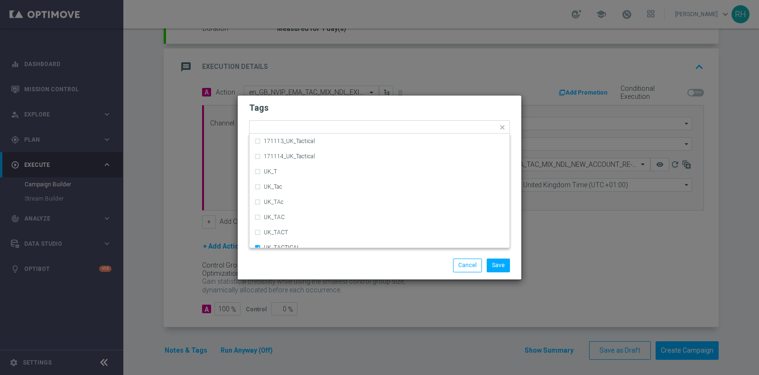
click at [311, 257] on div "Save Cancel" at bounding box center [380, 265] width 284 height 28
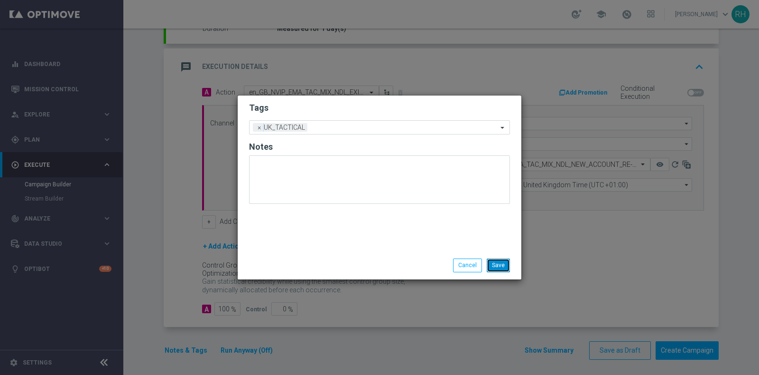
click at [506, 266] on button "Save" at bounding box center [498, 264] width 23 height 13
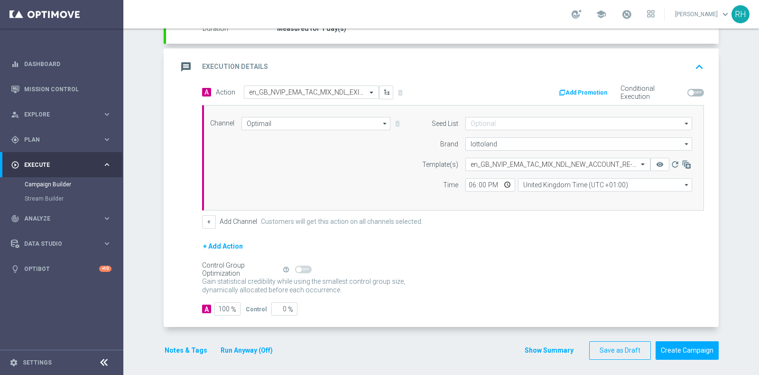
click at [548, 345] on button "Show Summary" at bounding box center [550, 350] width 50 height 11
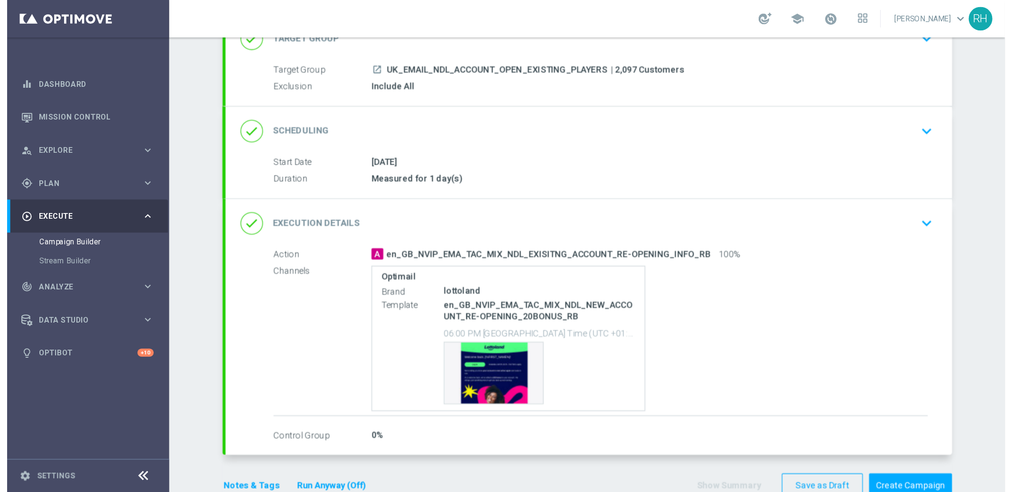
scroll to position [76, 0]
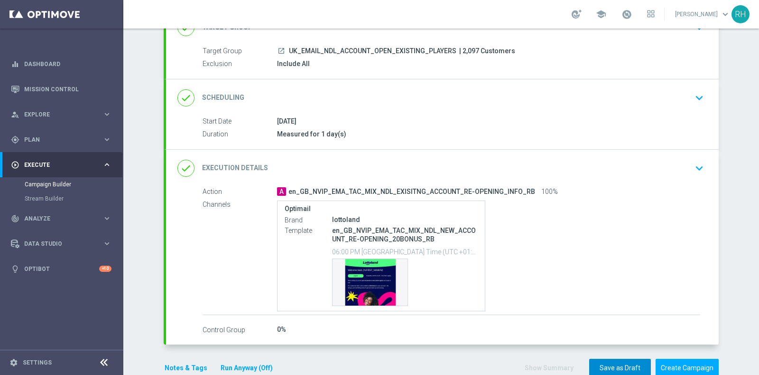
click at [609, 359] on button "Save as Draft" at bounding box center [621, 367] width 62 height 19
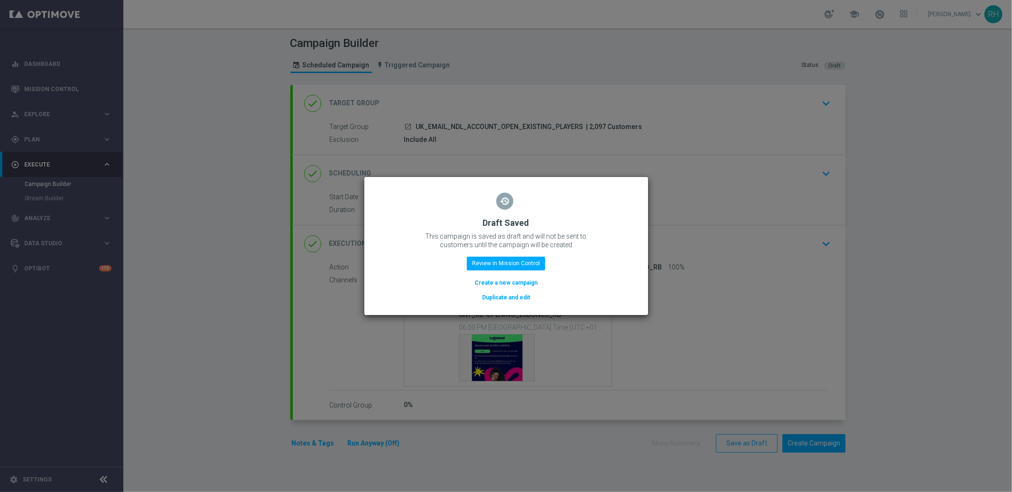
scroll to position [0, 0]
click at [548, 167] on modal-container "restore Draft Saved This campaign is saved as draft and will not be sent to cus…" at bounding box center [506, 246] width 1012 height 492
click at [548, 69] on modal-container "restore Draft Saved This campaign is saved as draft and will not be sent to cus…" at bounding box center [506, 246] width 1012 height 492
click at [534, 45] on modal-container "restore Draft Saved This campaign is saved as draft and will not be sent to cus…" at bounding box center [506, 246] width 1012 height 492
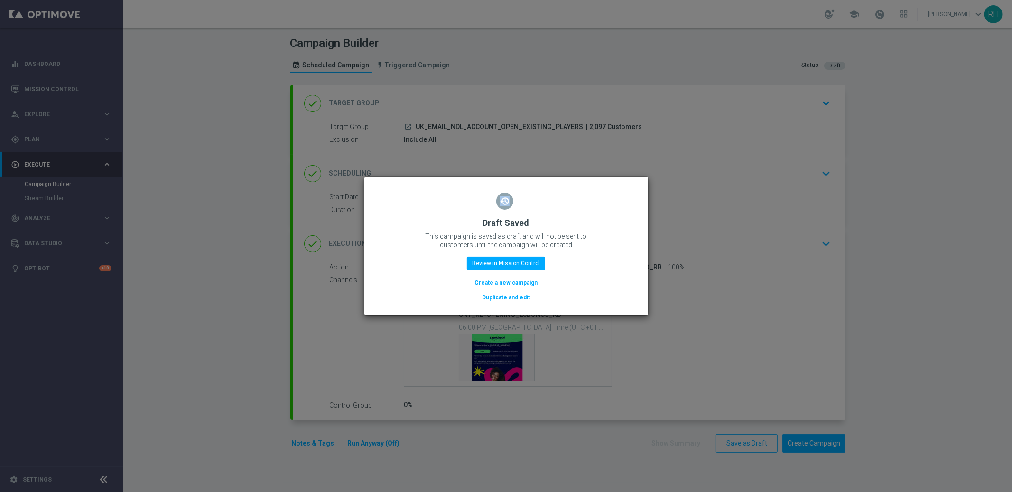
click at [534, 45] on modal-container "restore Draft Saved This campaign is saved as draft and will not be sent to cus…" at bounding box center [506, 246] width 1012 height 492
click at [510, 69] on modal-container "restore Draft Saved This campaign is saved as draft and will not be sent to cus…" at bounding box center [506, 246] width 1012 height 492
drag, startPoint x: 510, startPoint y: 43, endPoint x: 510, endPoint y: 48, distance: 5.2
click at [510, 45] on modal-container "restore Draft Saved This campaign is saved as draft and will not be sent to cus…" at bounding box center [506, 246] width 1012 height 492
click at [510, 62] on modal-container "restore Draft Saved This campaign is saved as draft and will not be sent to cus…" at bounding box center [506, 246] width 1012 height 492
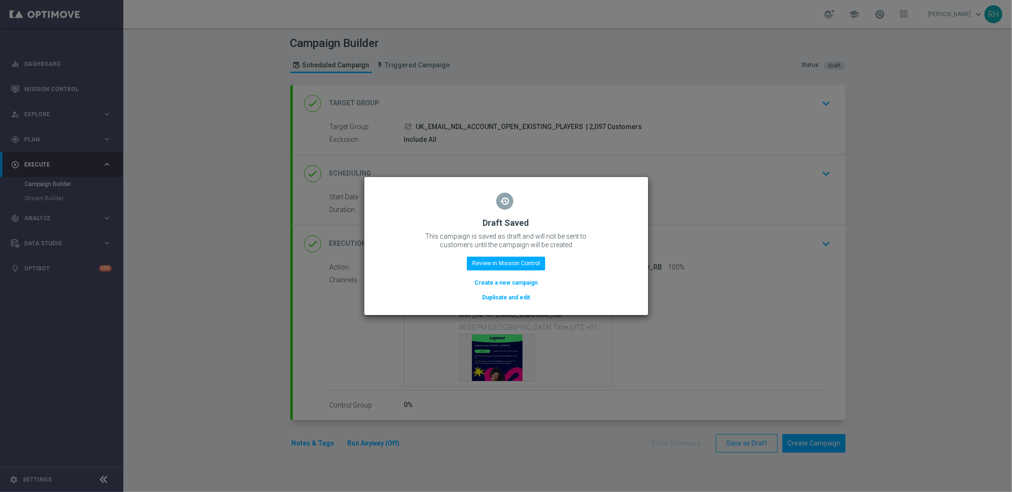
click at [510, 57] on modal-container "restore Draft Saved This campaign is saved as draft and will not be sent to cus…" at bounding box center [506, 246] width 1012 height 492
drag, startPoint x: 508, startPoint y: 43, endPoint x: 515, endPoint y: 50, distance: 9.7
click at [516, 50] on modal-container "restore Draft Saved This campaign is saved as draft and will not be sent to cus…" at bounding box center [506, 246] width 1012 height 492
click at [496, 51] on modal-container "restore Draft Saved This campaign is saved as draft and will not be sent to cus…" at bounding box center [506, 246] width 1012 height 492
click at [526, 268] on button "Review in Mission Control" at bounding box center [506, 263] width 78 height 13
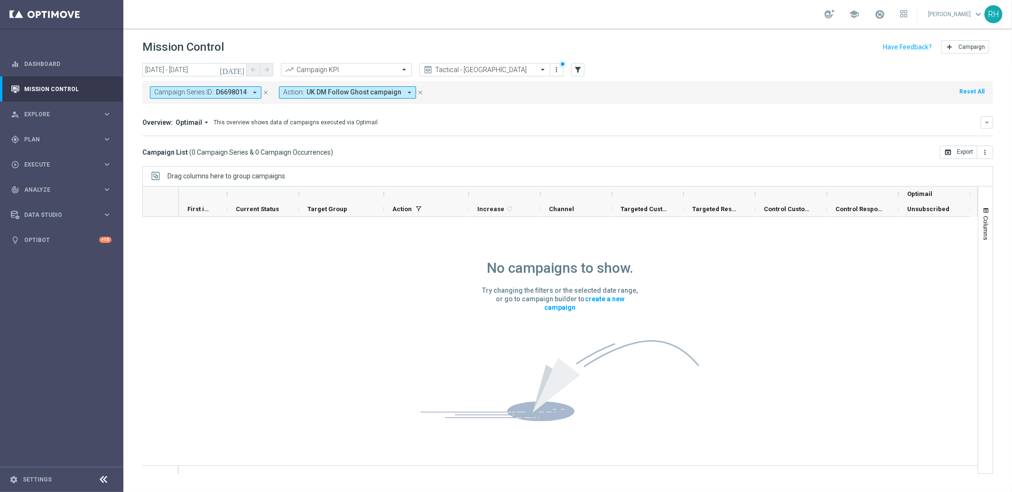
click at [418, 94] on icon "close" at bounding box center [420, 92] width 7 height 7
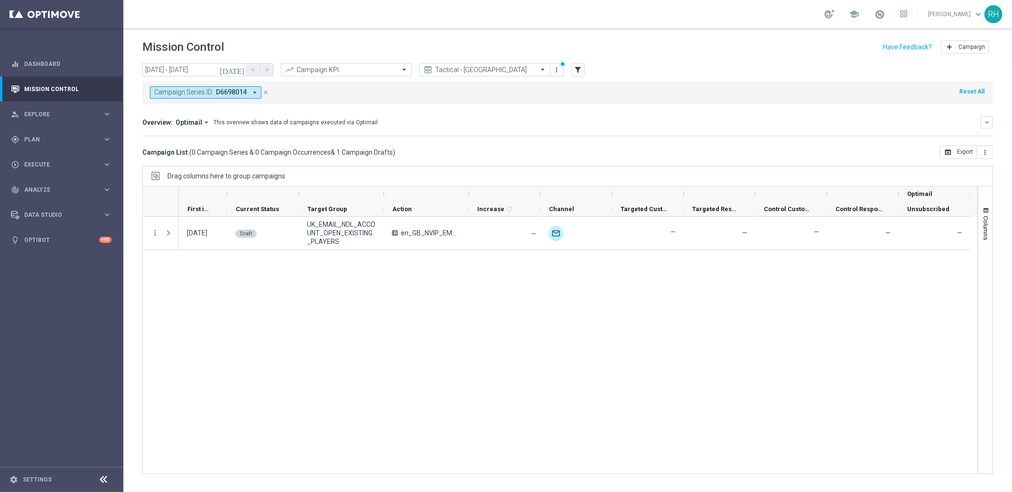
click at [266, 96] on button "close" at bounding box center [266, 92] width 9 height 10
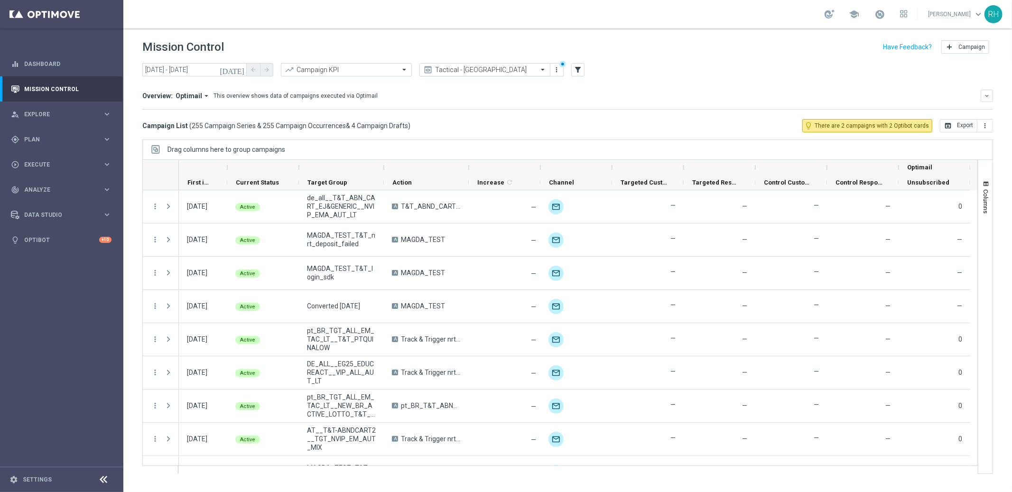
click at [460, 72] on input "text" at bounding box center [476, 70] width 102 height 8
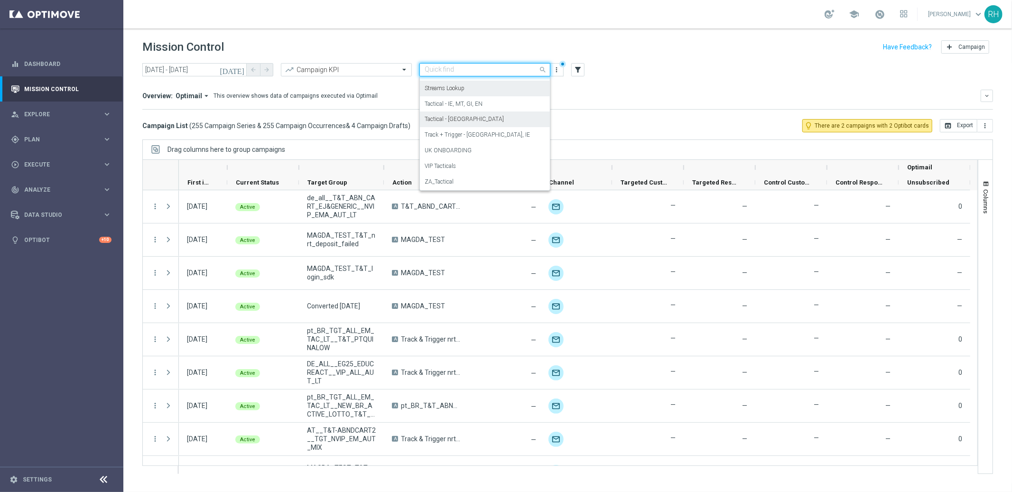
click at [460, 85] on label "Streams Lookup" at bounding box center [445, 88] width 40 height 8
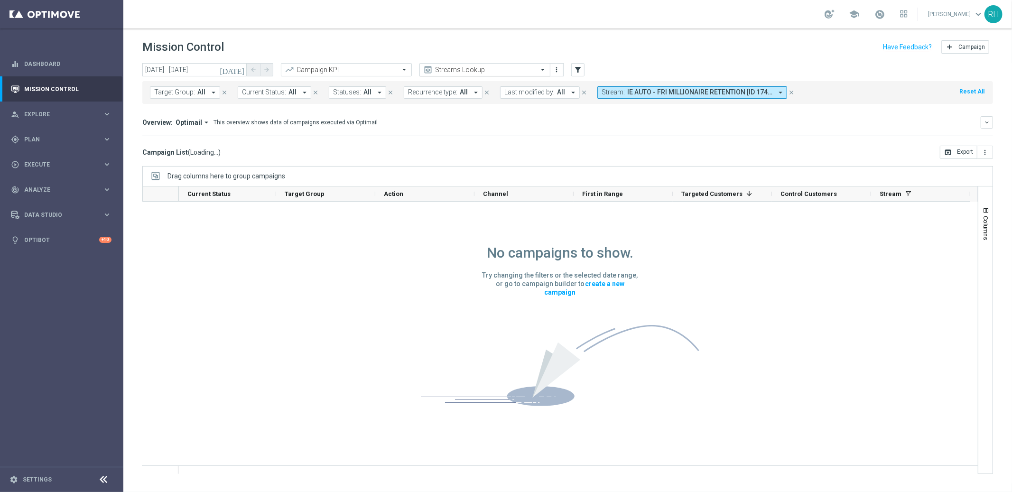
click at [464, 72] on input "text" at bounding box center [476, 70] width 102 height 8
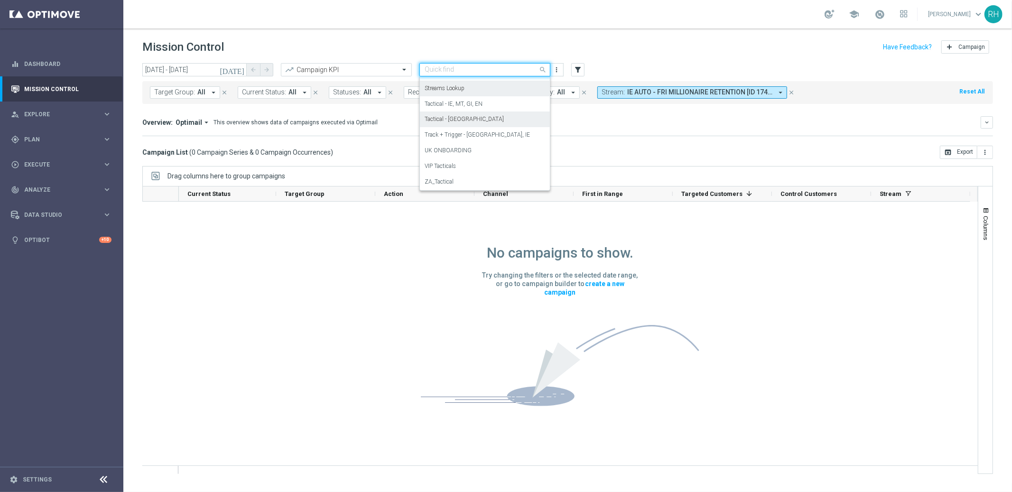
click at [463, 112] on div "Tactical - UK" at bounding box center [485, 120] width 121 height 16
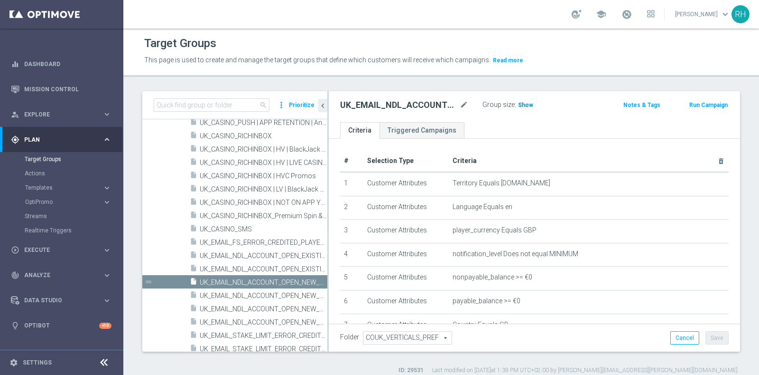
click at [521, 104] on span "Show" at bounding box center [525, 105] width 15 height 7
click at [324, 101] on icon "chevron_left" at bounding box center [323, 105] width 9 height 9
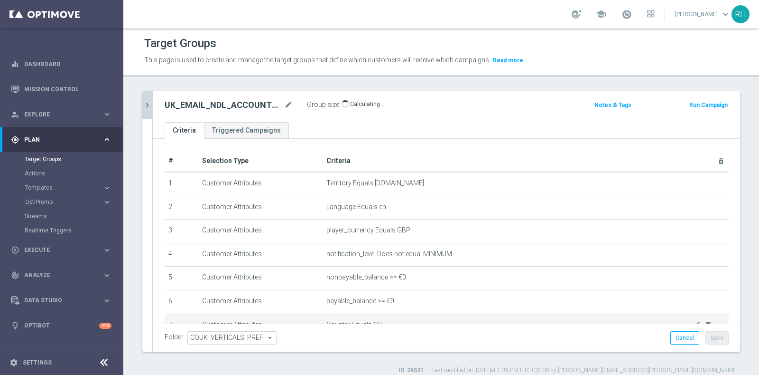
scroll to position [126, 0]
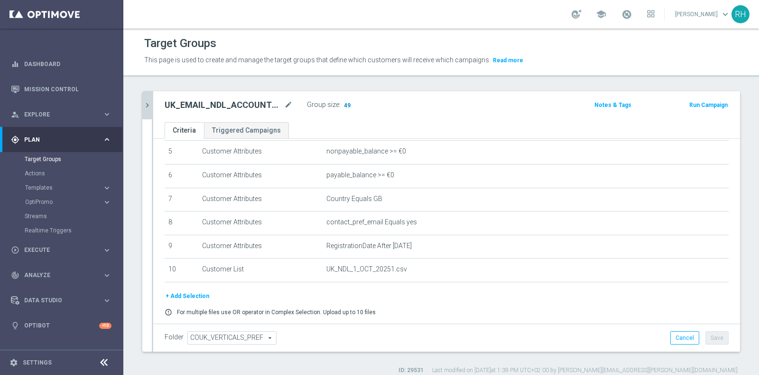
click at [349, 105] on span "49" at bounding box center [347, 106] width 9 height 9
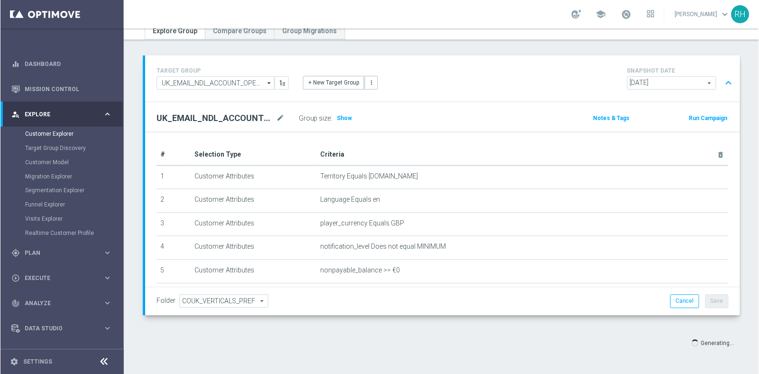
scroll to position [178, 0]
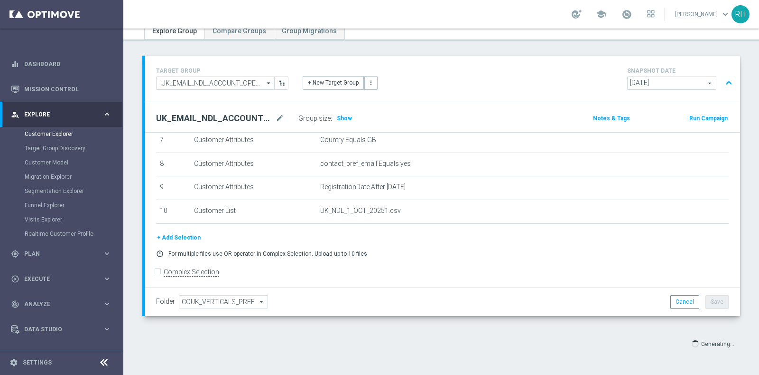
click at [562, 272] on form "Complex Selection Invalid Expression" at bounding box center [442, 281] width 573 height 34
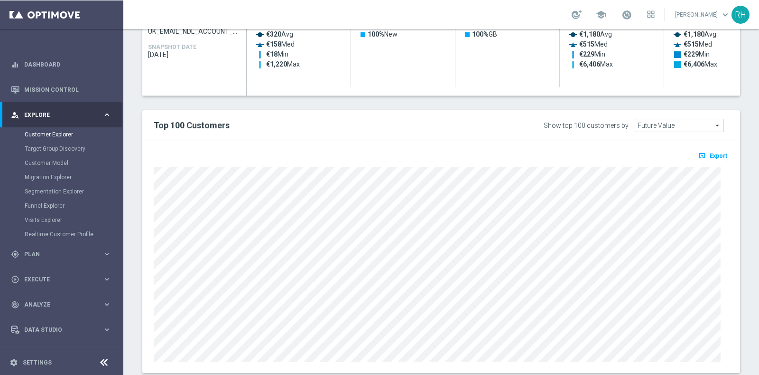
scroll to position [521, 0]
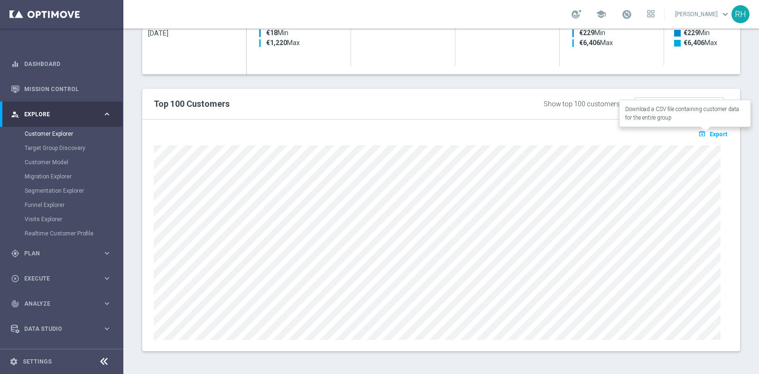
click at [716, 136] on span "Export" at bounding box center [719, 134] width 18 height 7
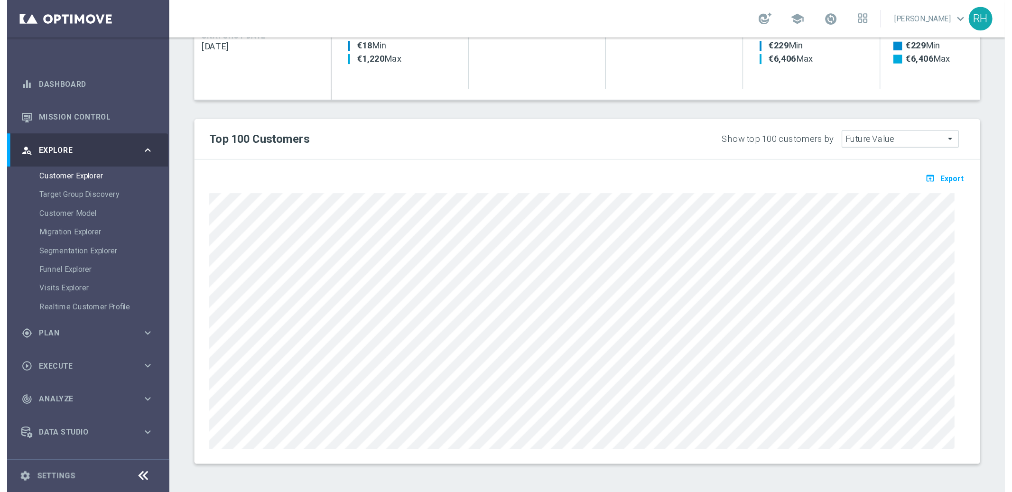
scroll to position [178, 0]
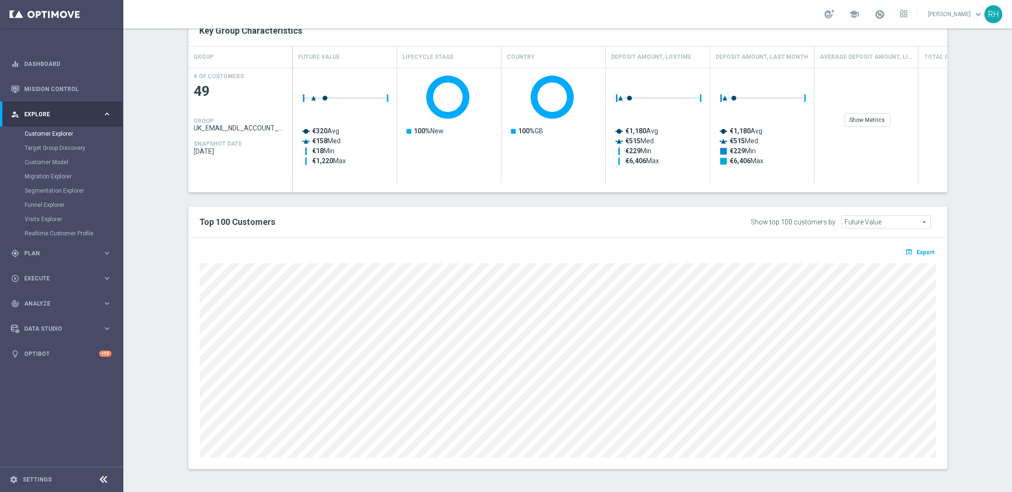
click at [200, 218] on h2 "Top 100 Customers" at bounding box center [412, 221] width 424 height 11
click at [759, 121] on section "TARGET GROUP UK_EMAIL_NDL_ACCOUNT_OPEN_NEW_PLAYERS UK_EMAIL_NDL_ACCOUNT_OPEN_NE…" at bounding box center [567, 87] width 889 height 793
click at [759, 251] on span "Export" at bounding box center [927, 254] width 18 height 7
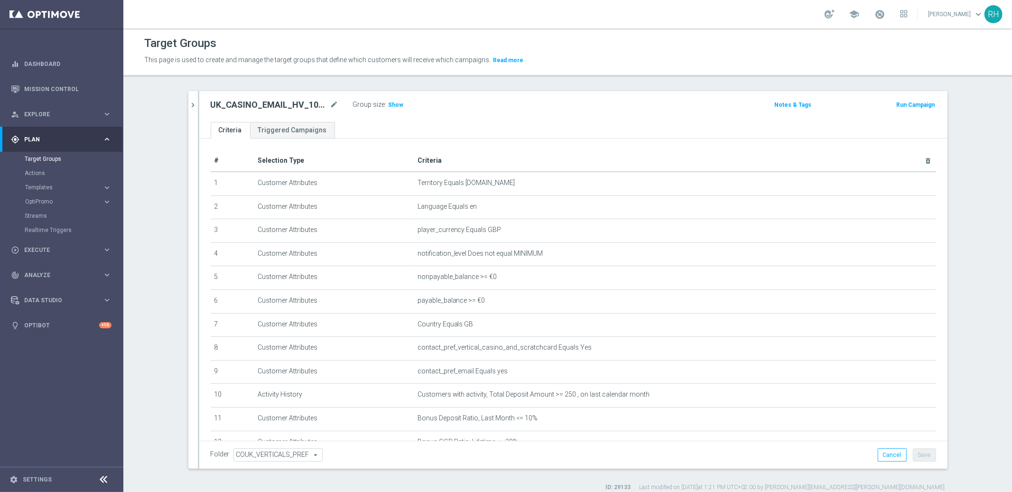
scroll to position [67, 0]
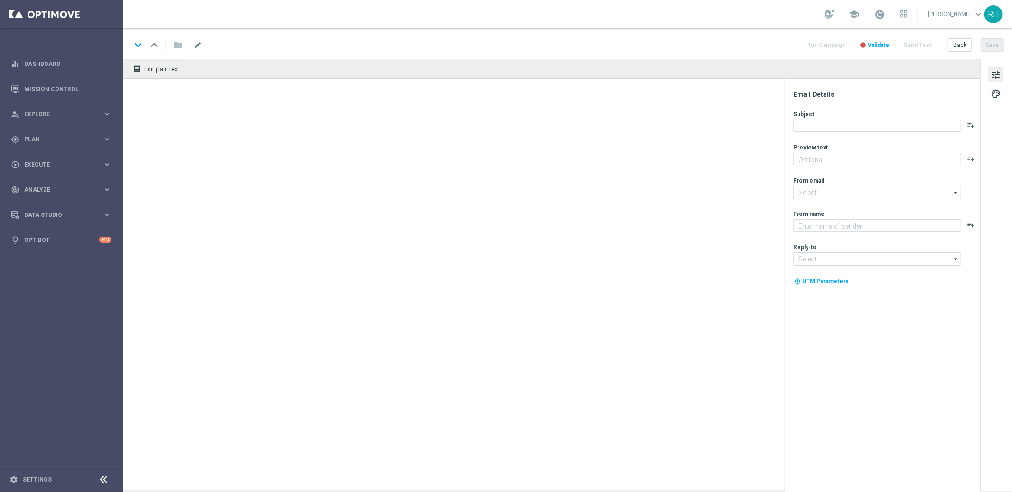
type textarea "Your Lottoland account is open!"
type textarea "Lottoland"
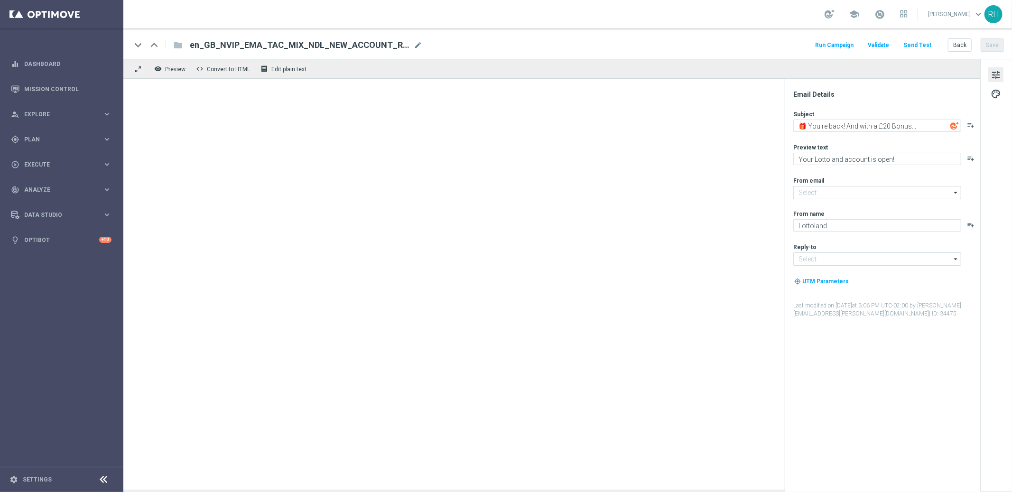
type input "[EMAIL_ADDRESS][DOMAIN_NAME]"
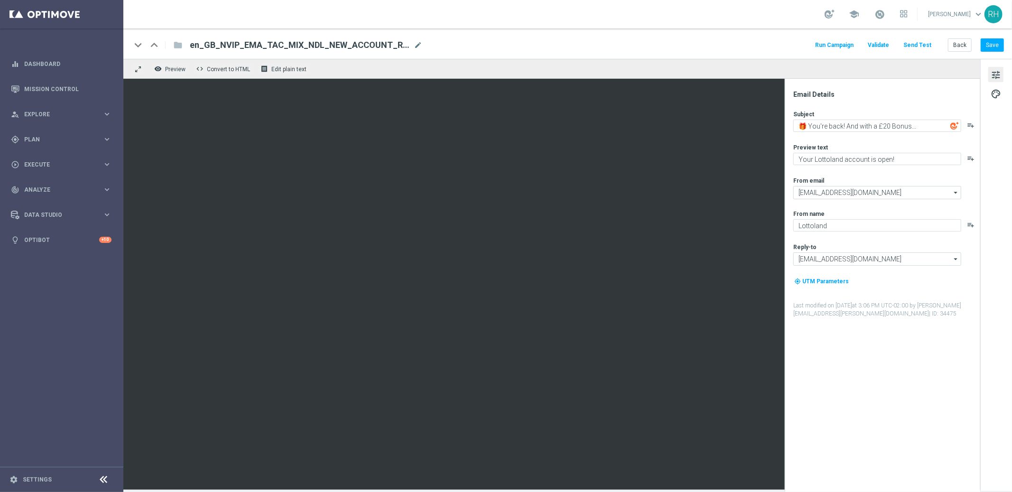
click at [919, 49] on button "Send Test" at bounding box center [917, 45] width 31 height 13
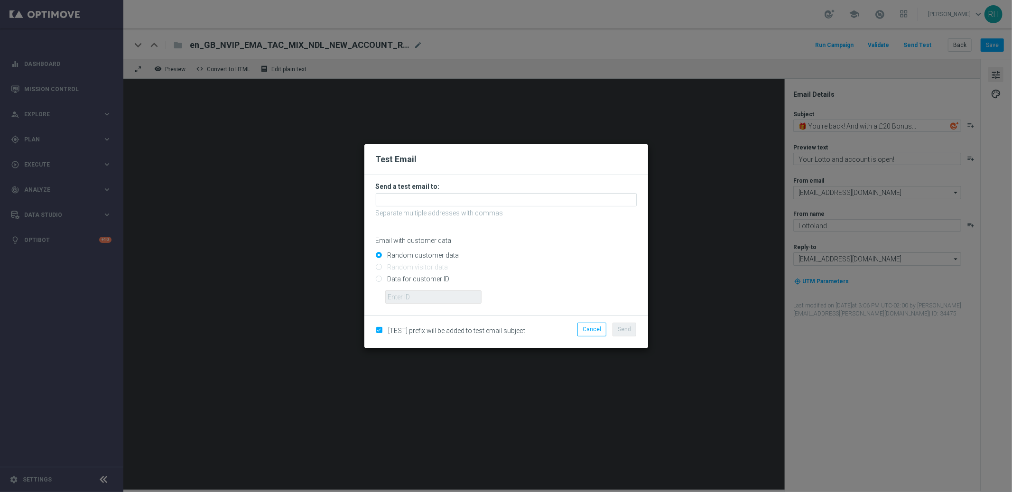
click at [381, 282] on input "Data for customer ID:" at bounding box center [506, 283] width 261 height 13
radio input "true"
click at [400, 293] on input "text" at bounding box center [433, 297] width 96 height 13
type input "9388689"
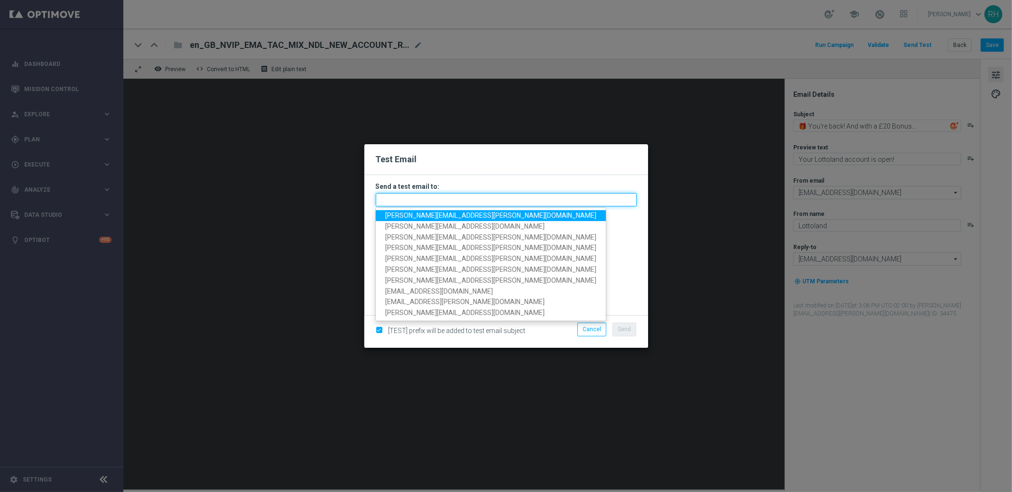
click at [430, 206] on input "text" at bounding box center [506, 199] width 261 height 13
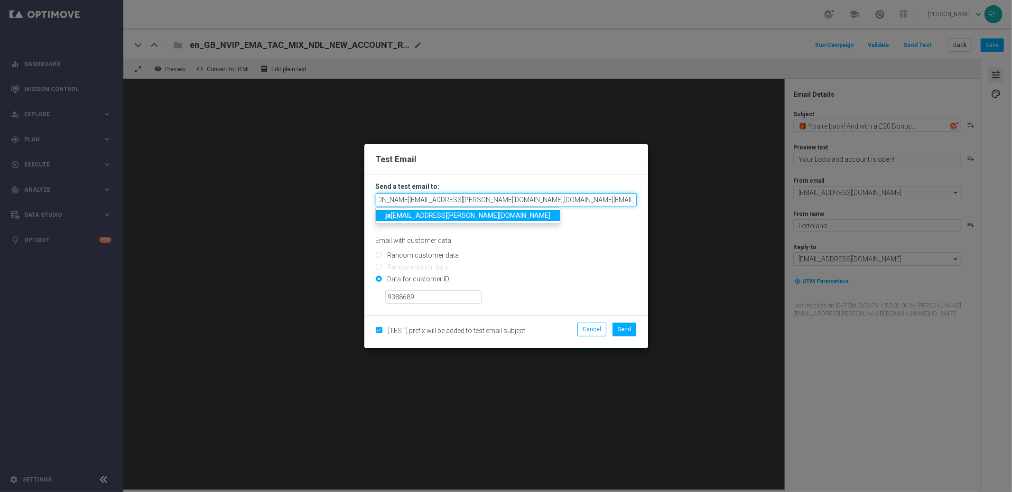
scroll to position [0, 25]
type input "[PERSON_NAME][EMAIL_ADDRESS][PERSON_NAME][DOMAIN_NAME],[DOMAIN_NAME][EMAIL_ADDR…"
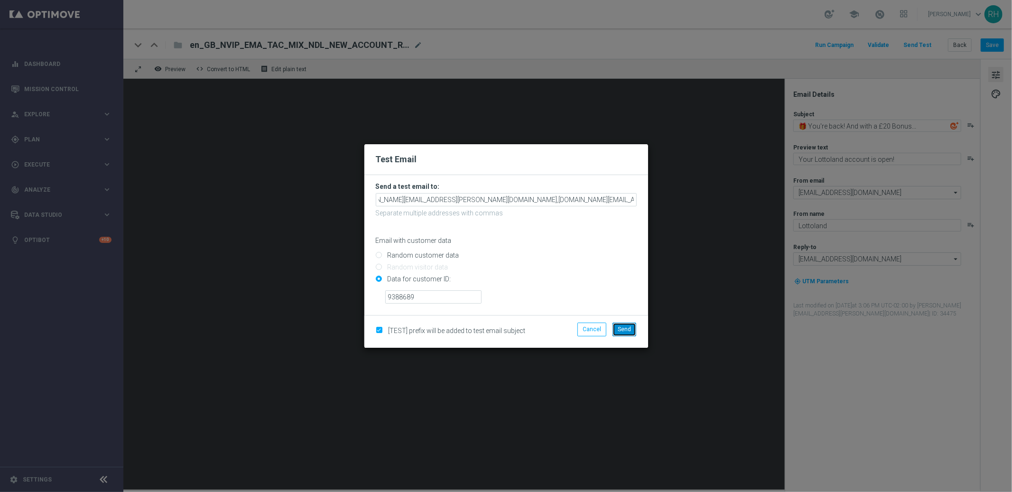
click at [624, 334] on button "Send" at bounding box center [625, 329] width 24 height 13
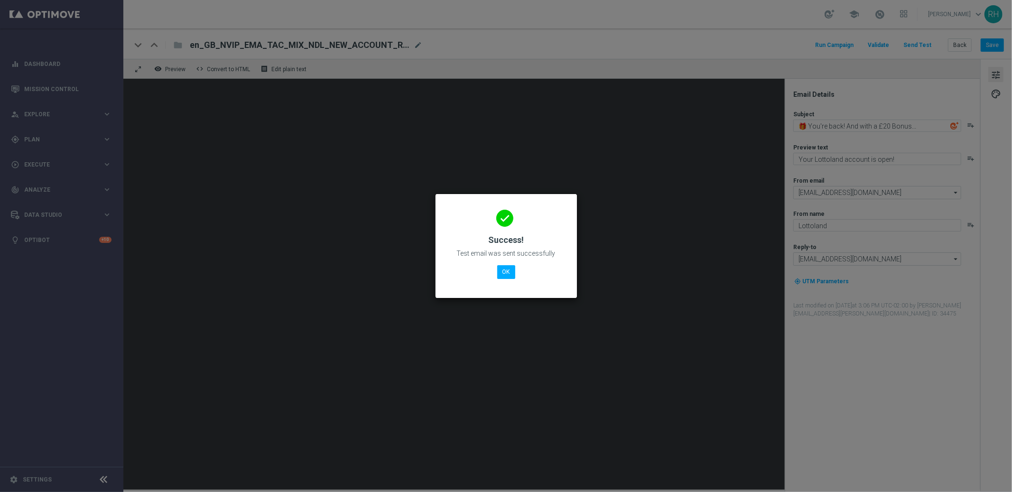
click at [517, 281] on div "done Success! Test email was sent successfully OK" at bounding box center [506, 244] width 119 height 83
click at [504, 270] on button "OK" at bounding box center [506, 271] width 18 height 13
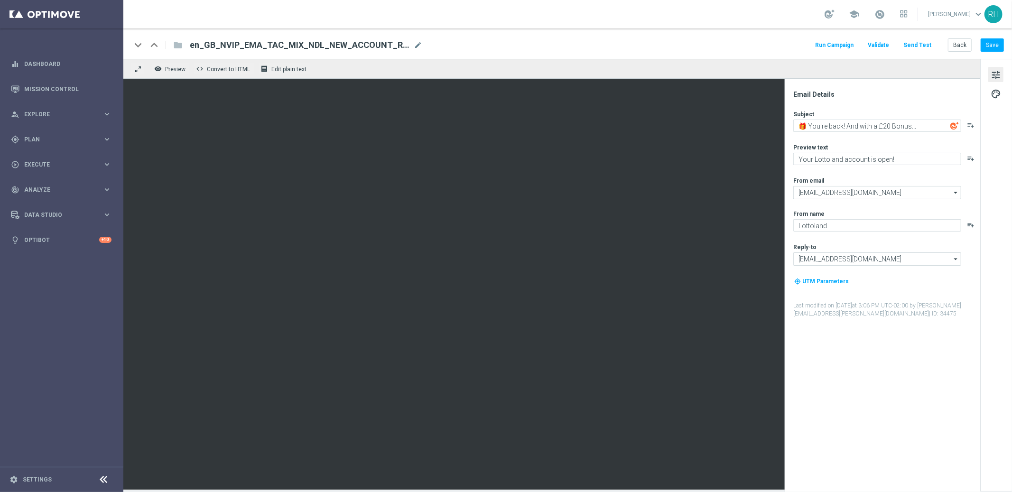
click at [995, 53] on div "keyboard_arrow_down keyboard_arrow_up folder en_GB_NVIP_EMA_TAC_MIX_NDL_NEW_ACC…" at bounding box center [567, 43] width 889 height 30
click at [995, 49] on button "Save" at bounding box center [992, 44] width 23 height 13
